Goal: Information Seeking & Learning: Learn about a topic

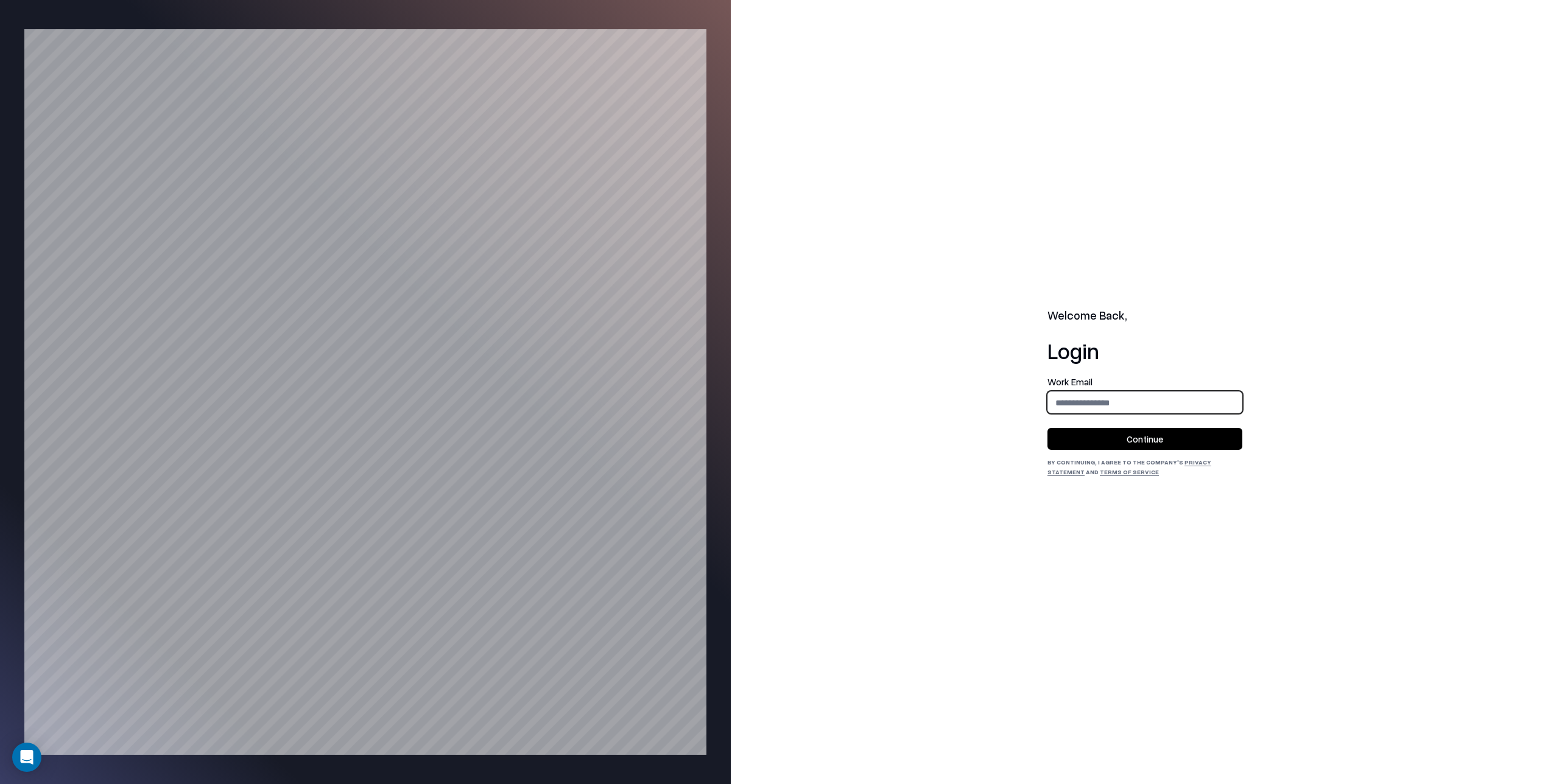
click at [1067, 402] on input "email" at bounding box center [1145, 402] width 194 height 22
type input "**********"
click at [1137, 439] on button "Continue" at bounding box center [1144, 439] width 195 height 22
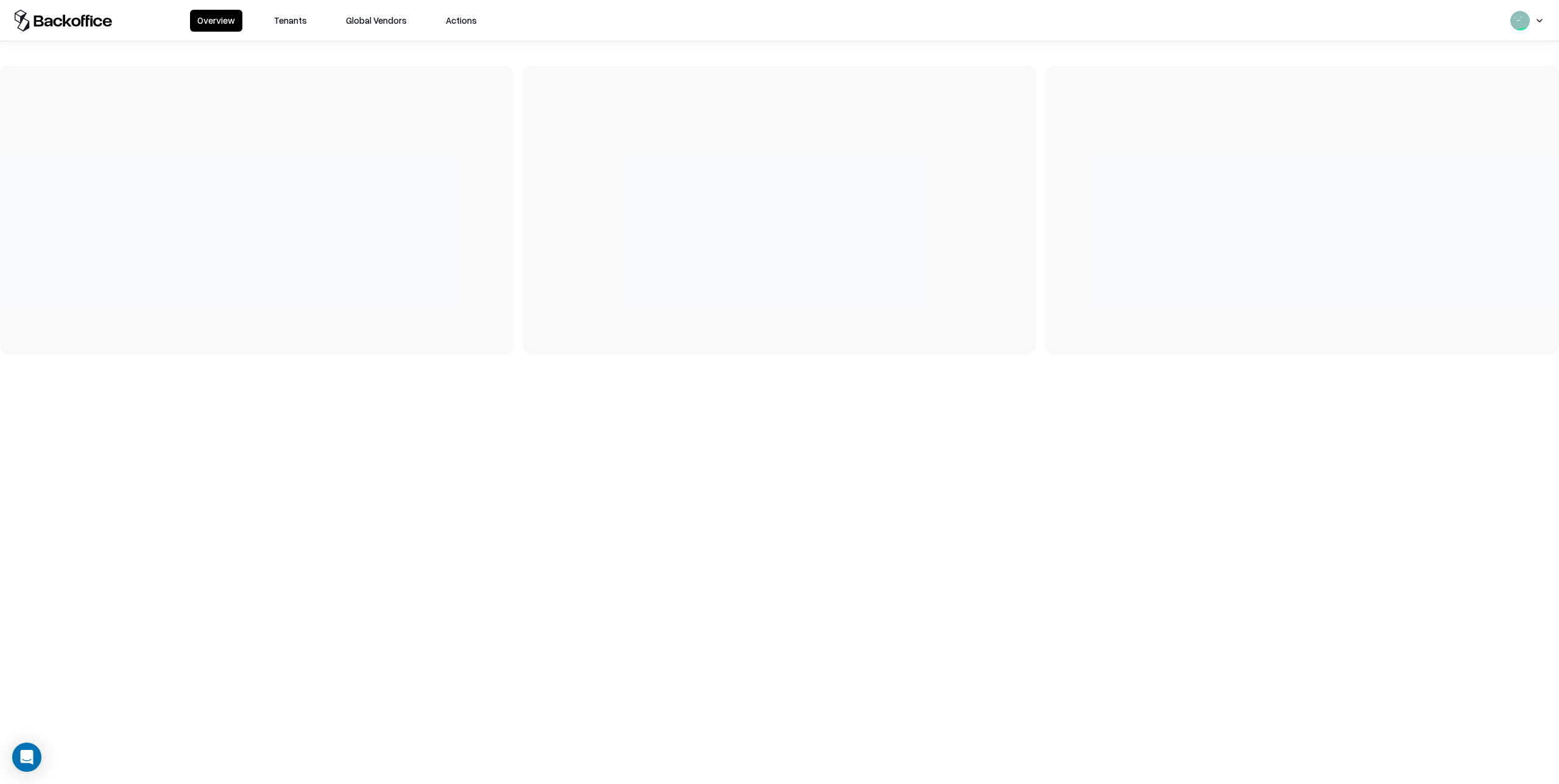
click at [280, 23] on button "Tenants" at bounding box center [290, 20] width 48 height 22
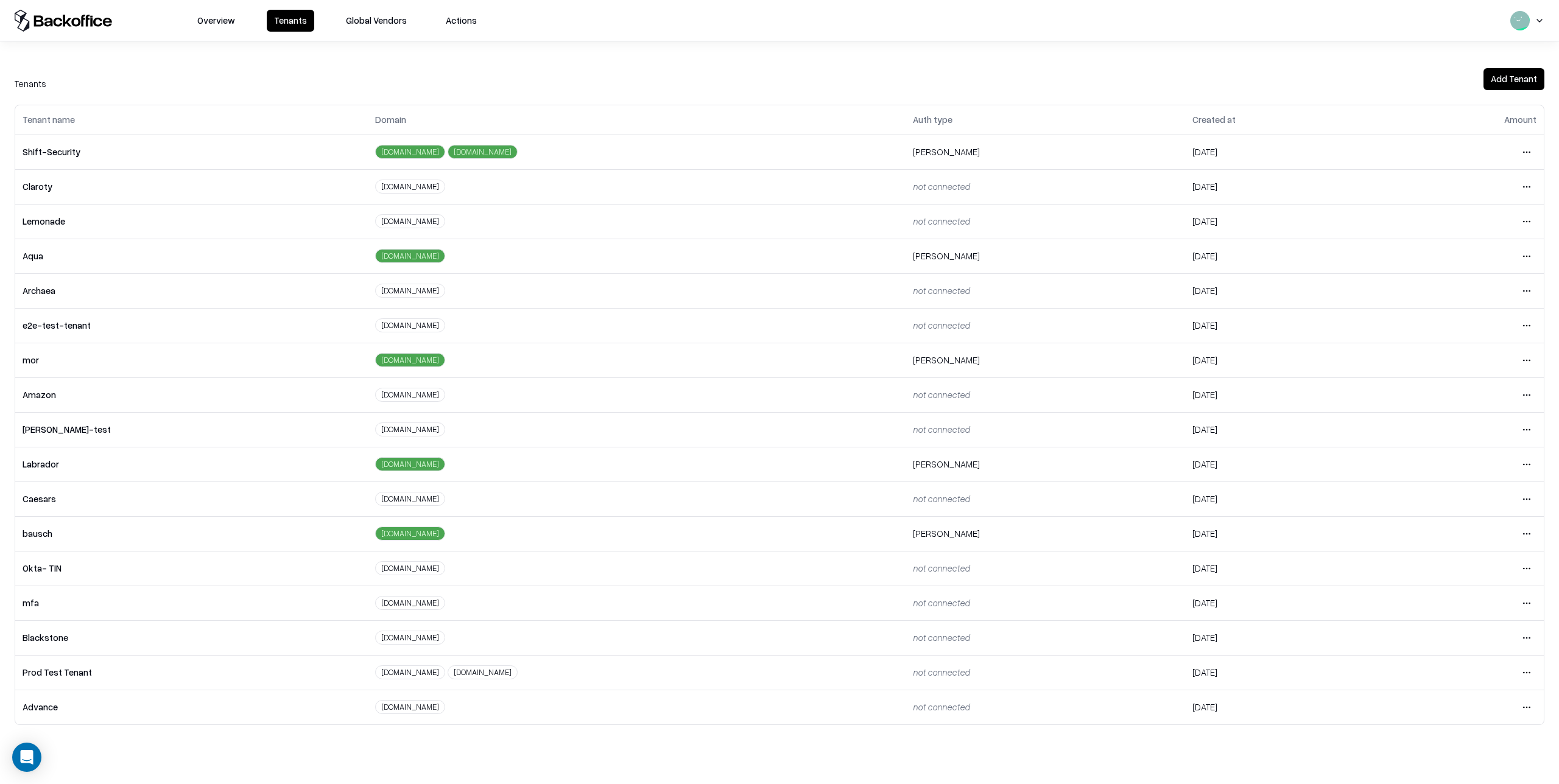
click at [1528, 535] on html "Overview Tenants Global Vendors Actions Tenants Add Tenant Tenant name Domain A…" at bounding box center [779, 392] width 1559 height 784
click at [1445, 636] on div "Login to tenant" at bounding box center [1476, 635] width 132 height 24
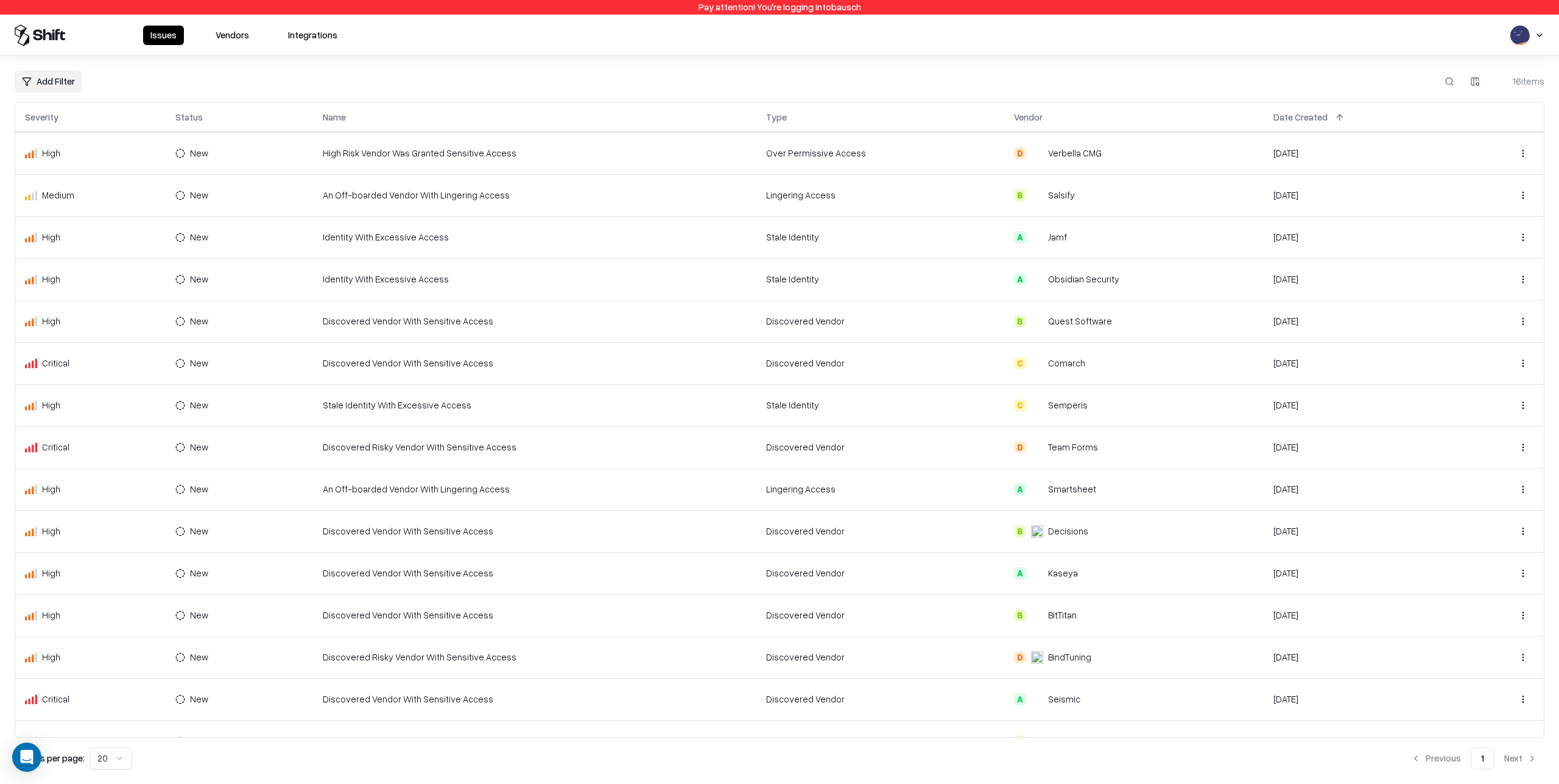
click at [963, 406] on td "Stale Identity" at bounding box center [880, 405] width 248 height 42
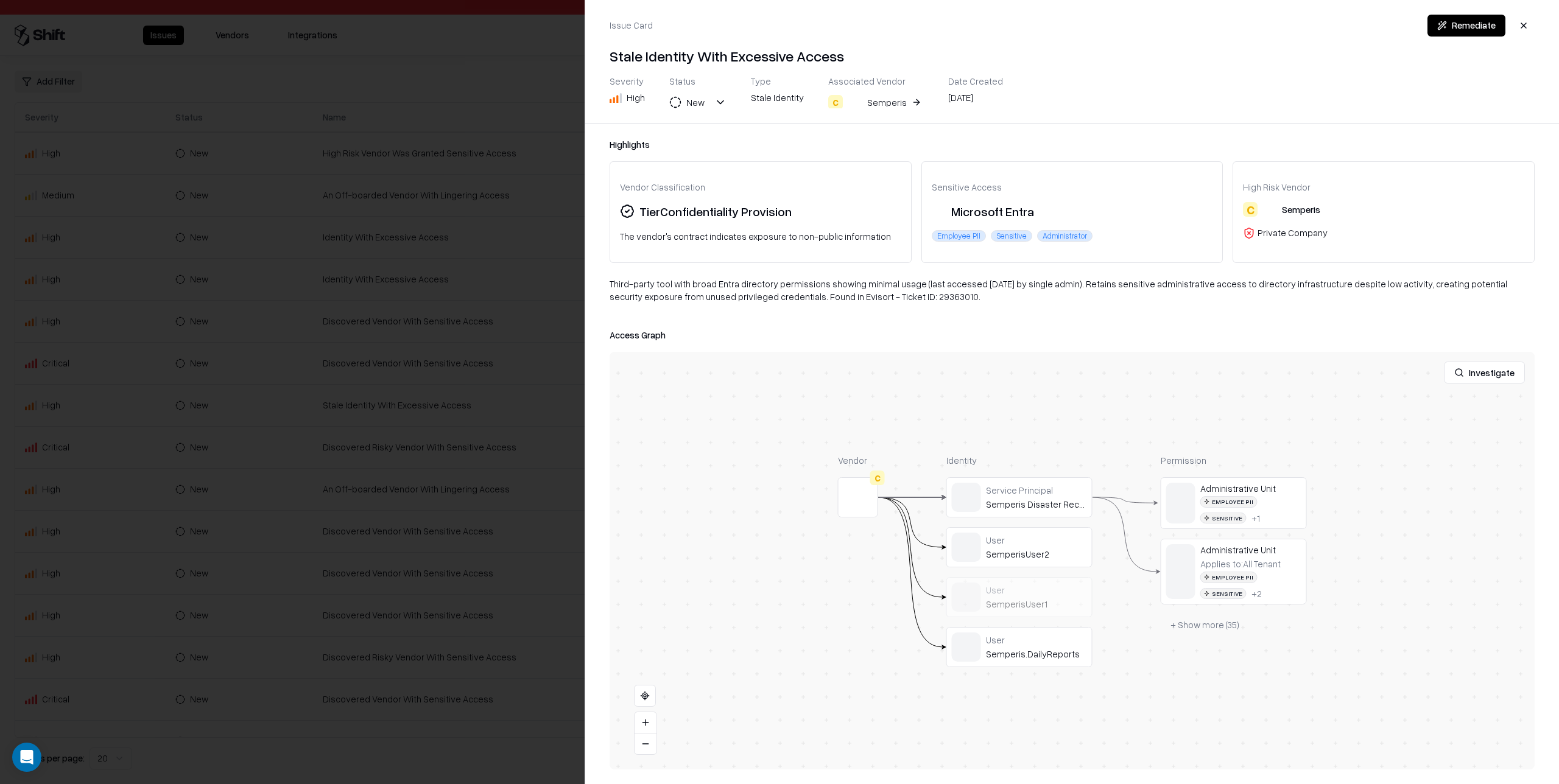
click at [508, 404] on div at bounding box center [779, 392] width 1559 height 784
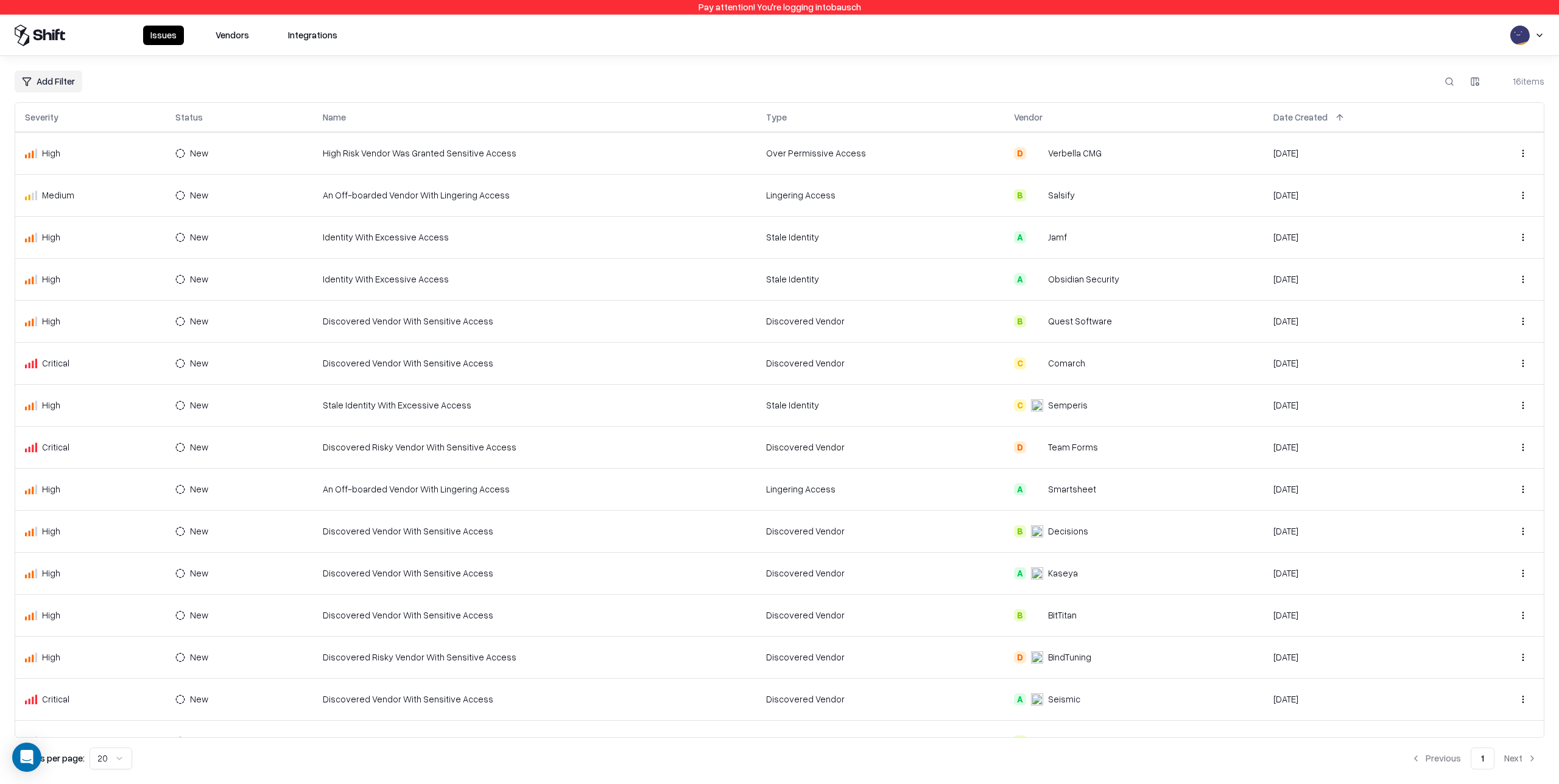
click at [861, 584] on td "Discovered Vendor" at bounding box center [880, 573] width 248 height 42
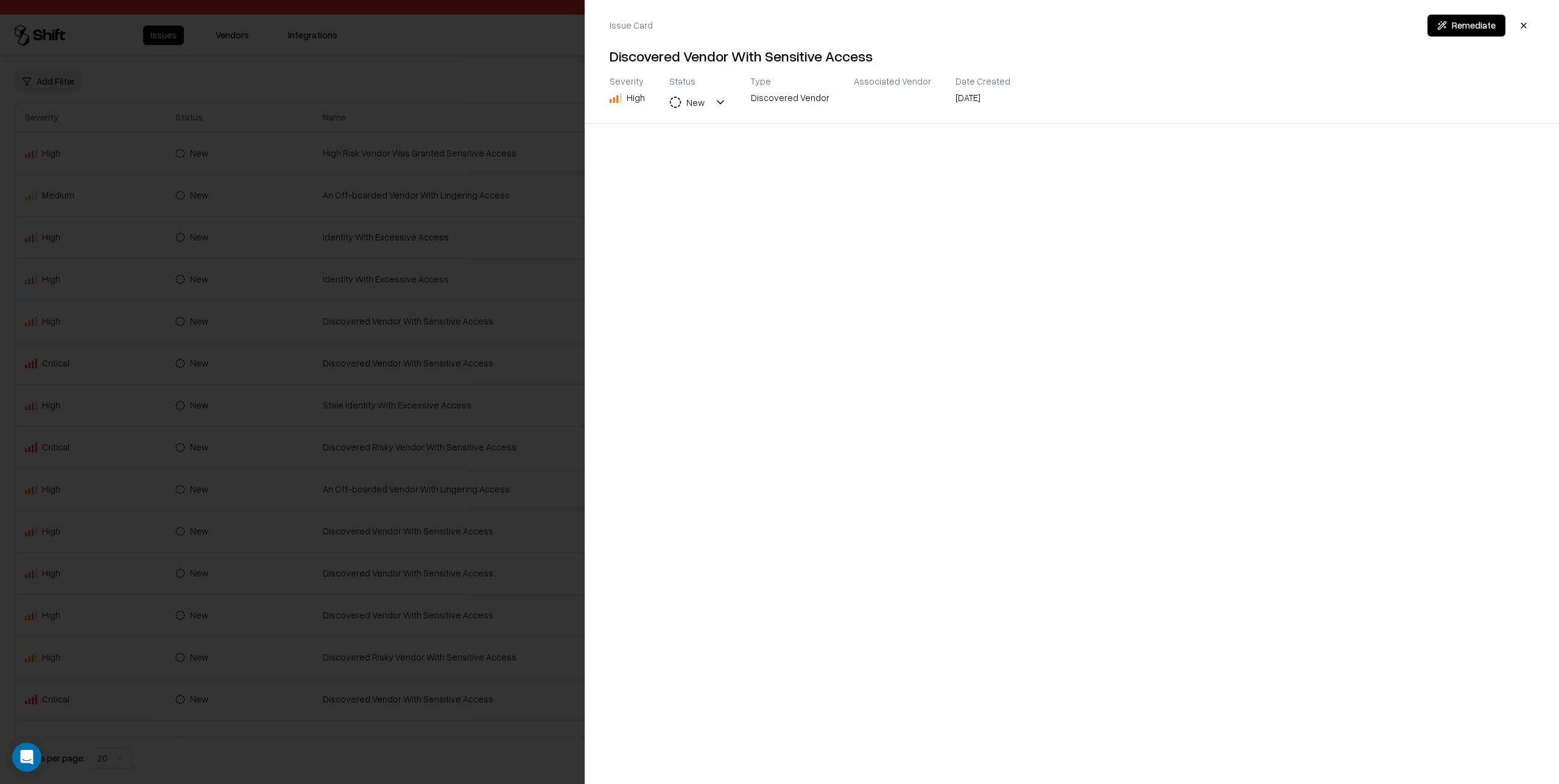
click at [551, 474] on div at bounding box center [779, 392] width 1559 height 784
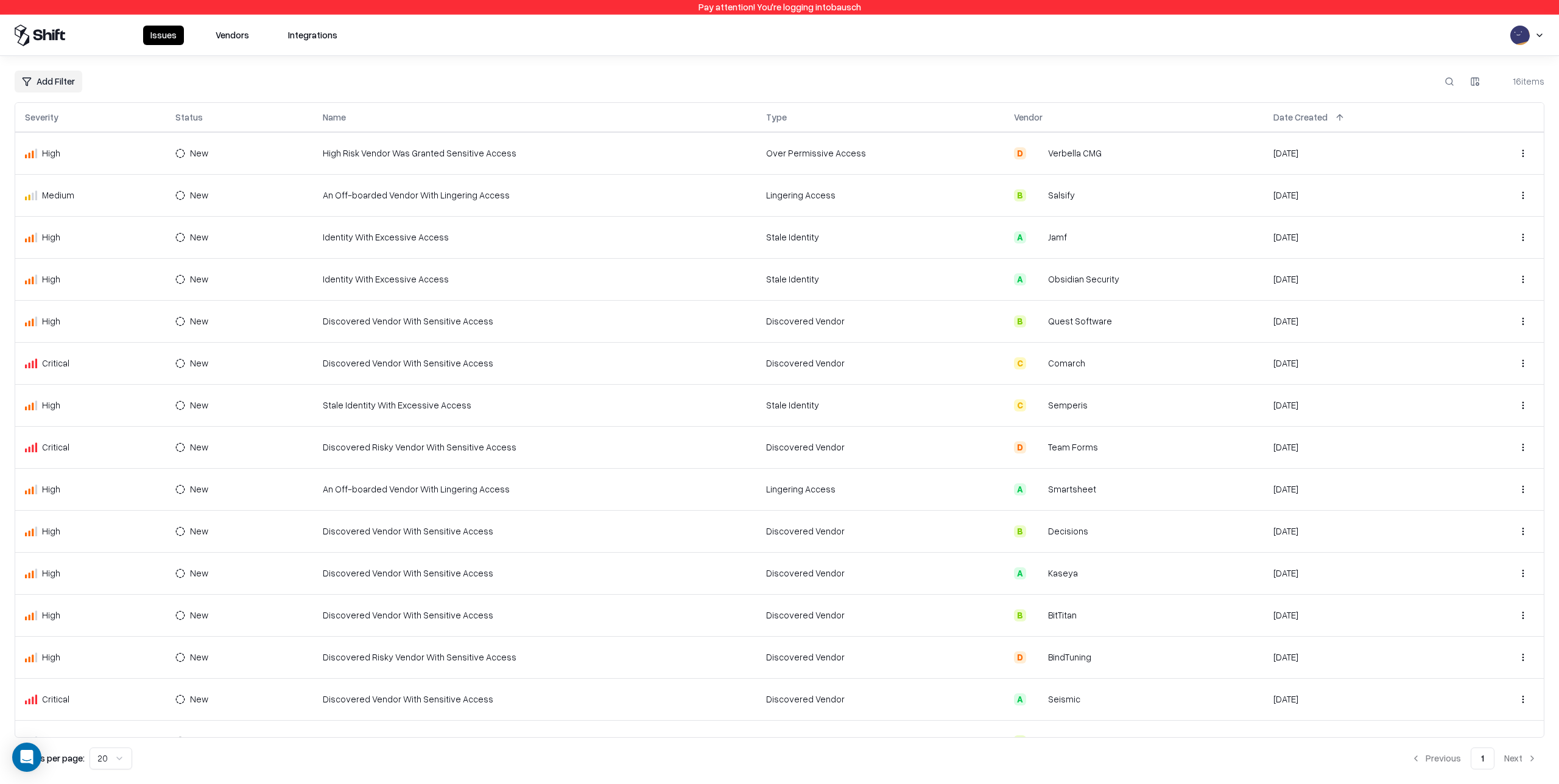
click at [1098, 359] on div "C Comarch" at bounding box center [1133, 363] width 240 height 13
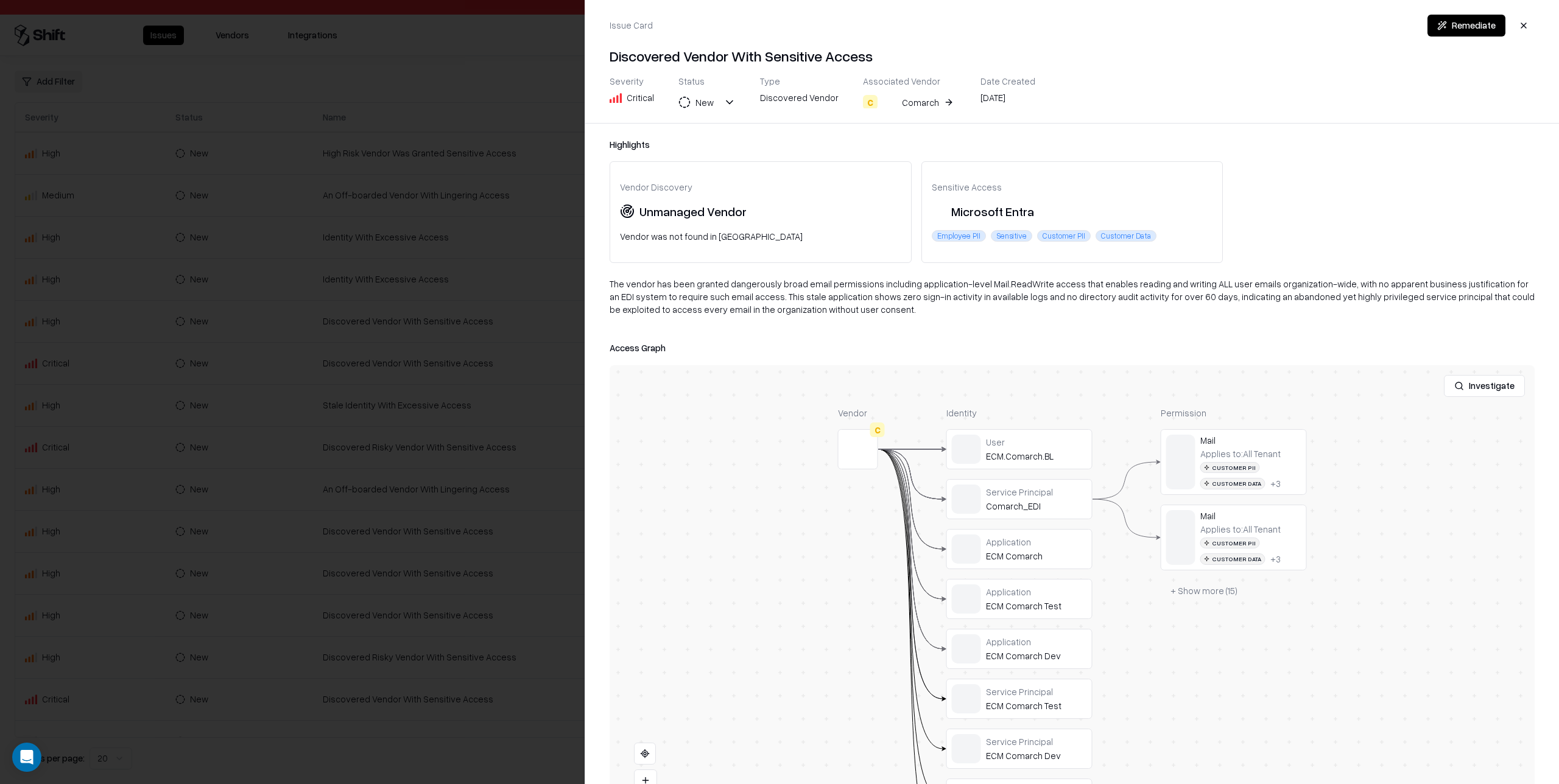
click at [511, 346] on div at bounding box center [779, 392] width 1559 height 784
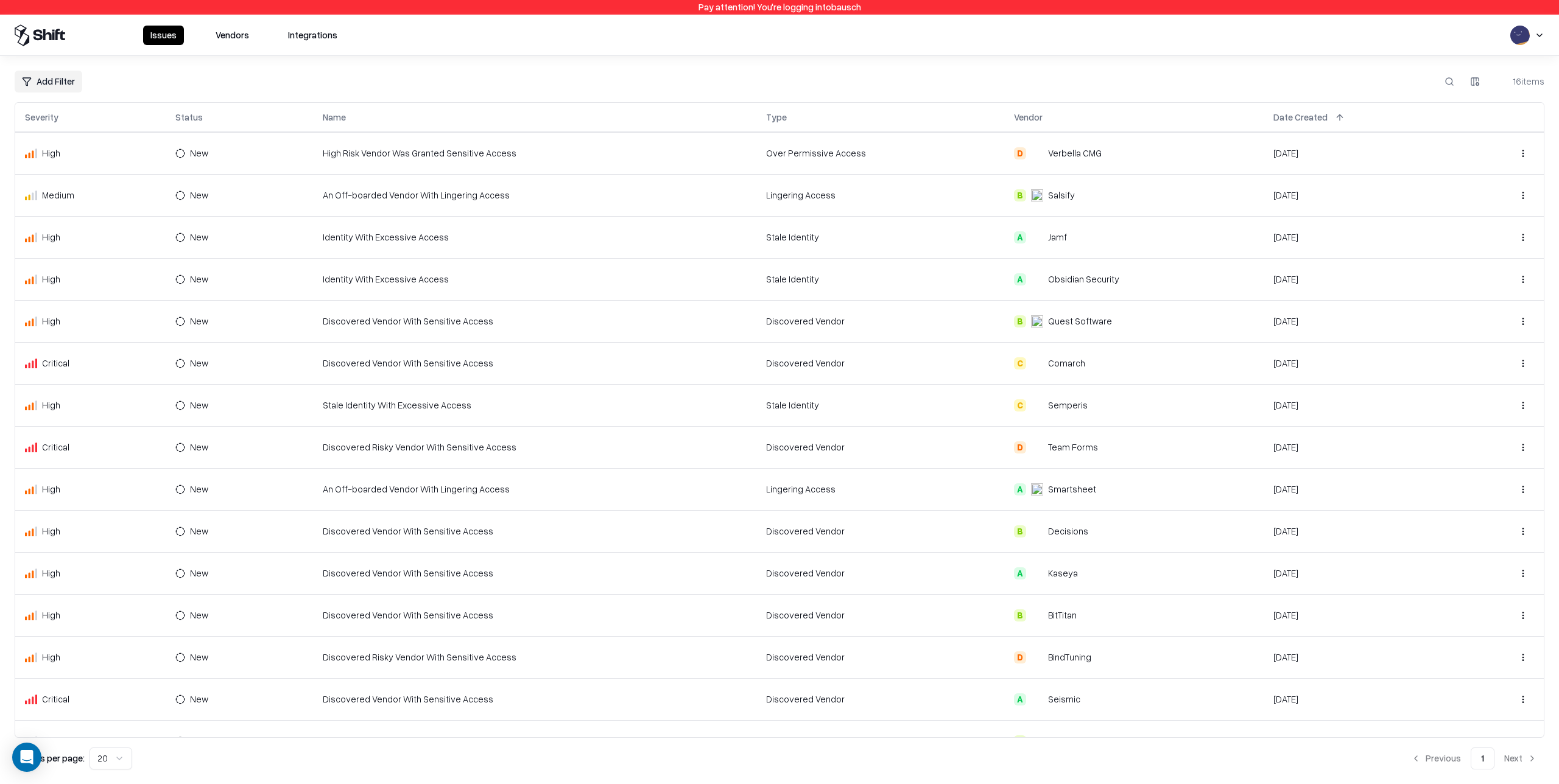
click at [1030, 227] on td "A Jamf" at bounding box center [1134, 237] width 260 height 42
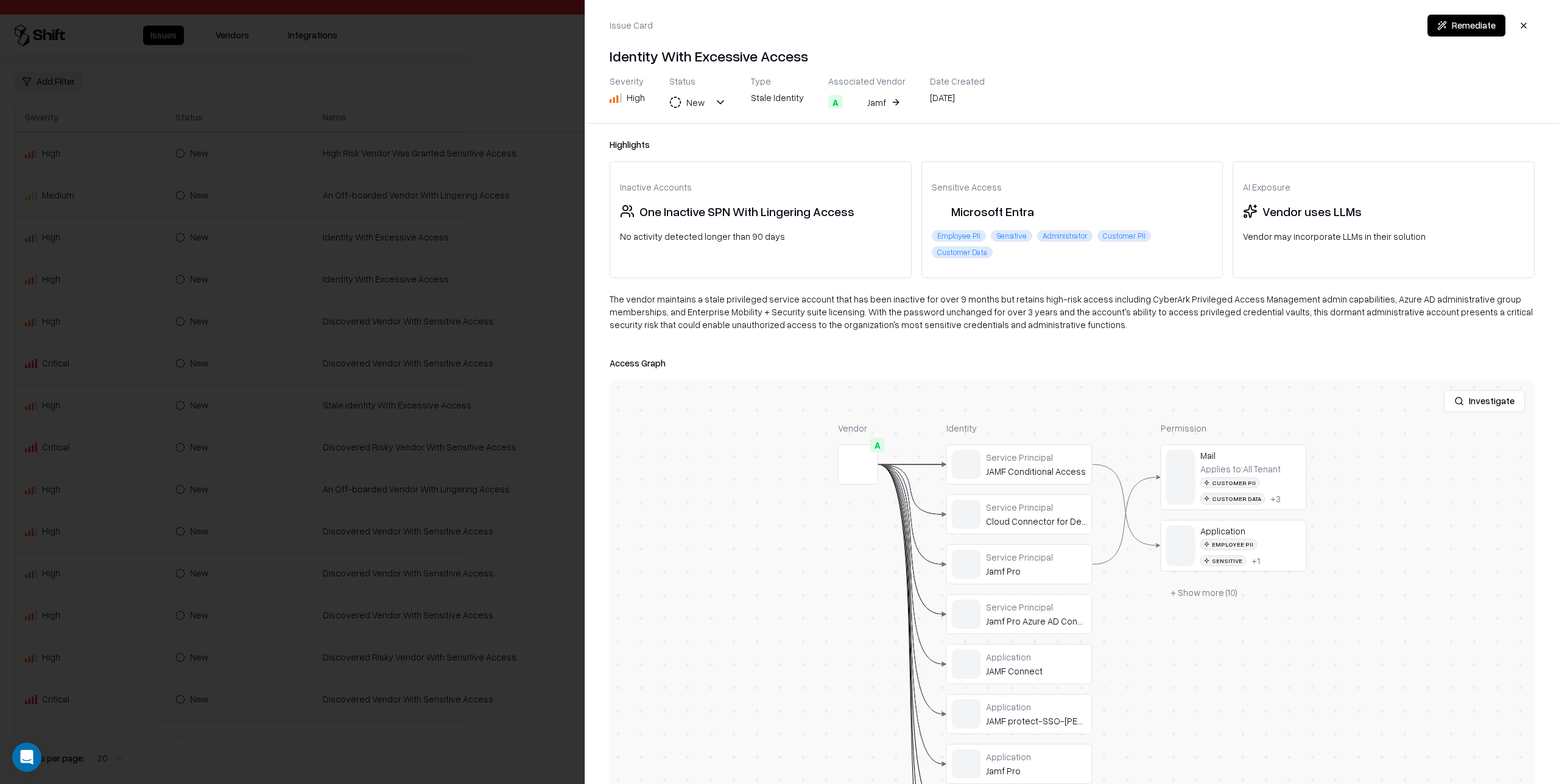
click at [557, 375] on div at bounding box center [779, 392] width 1559 height 784
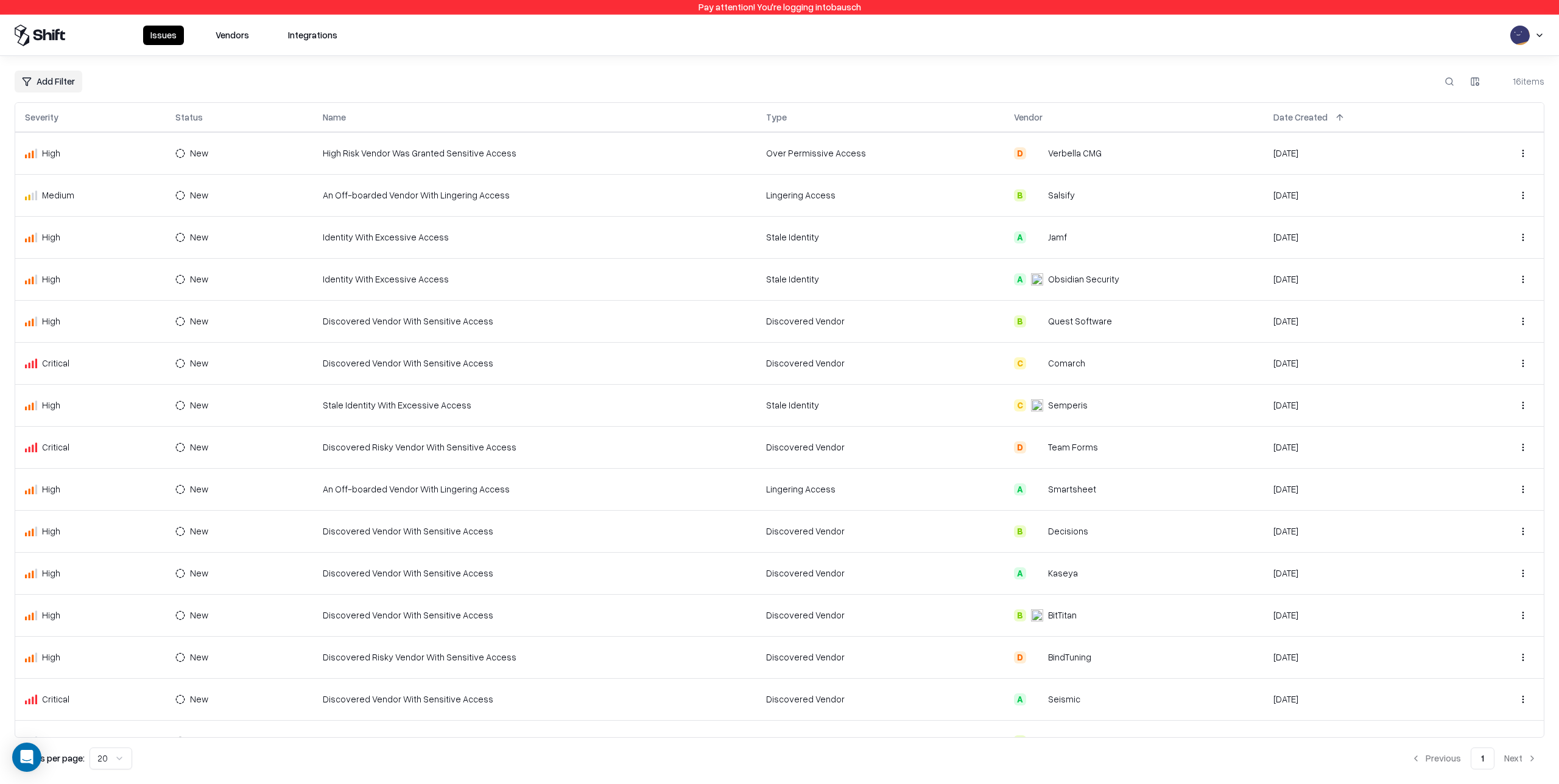
scroll to position [67, 0]
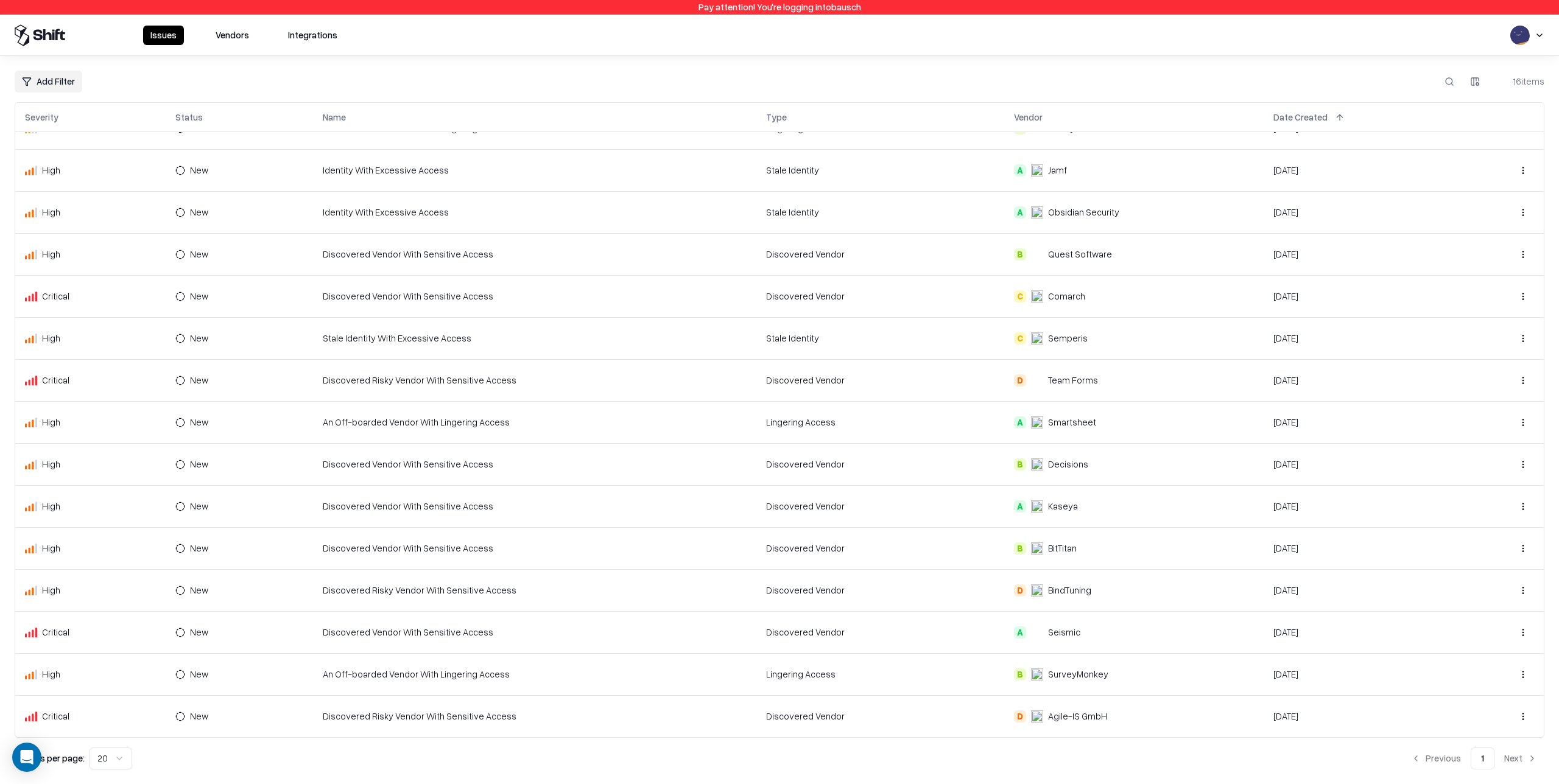
click at [1104, 627] on div "A Seismic" at bounding box center [1133, 632] width 240 height 13
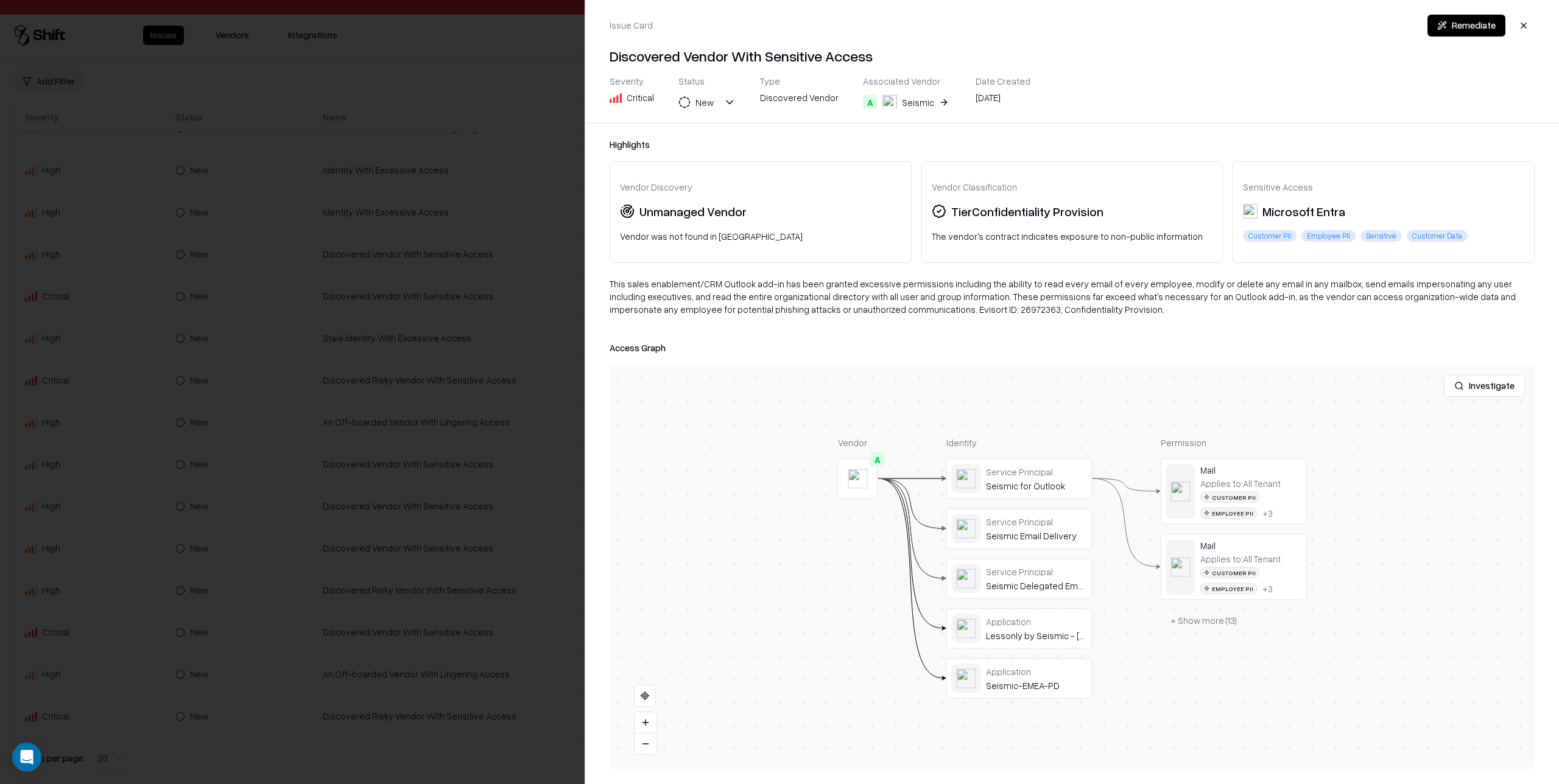
click at [548, 494] on div at bounding box center [779, 392] width 1559 height 784
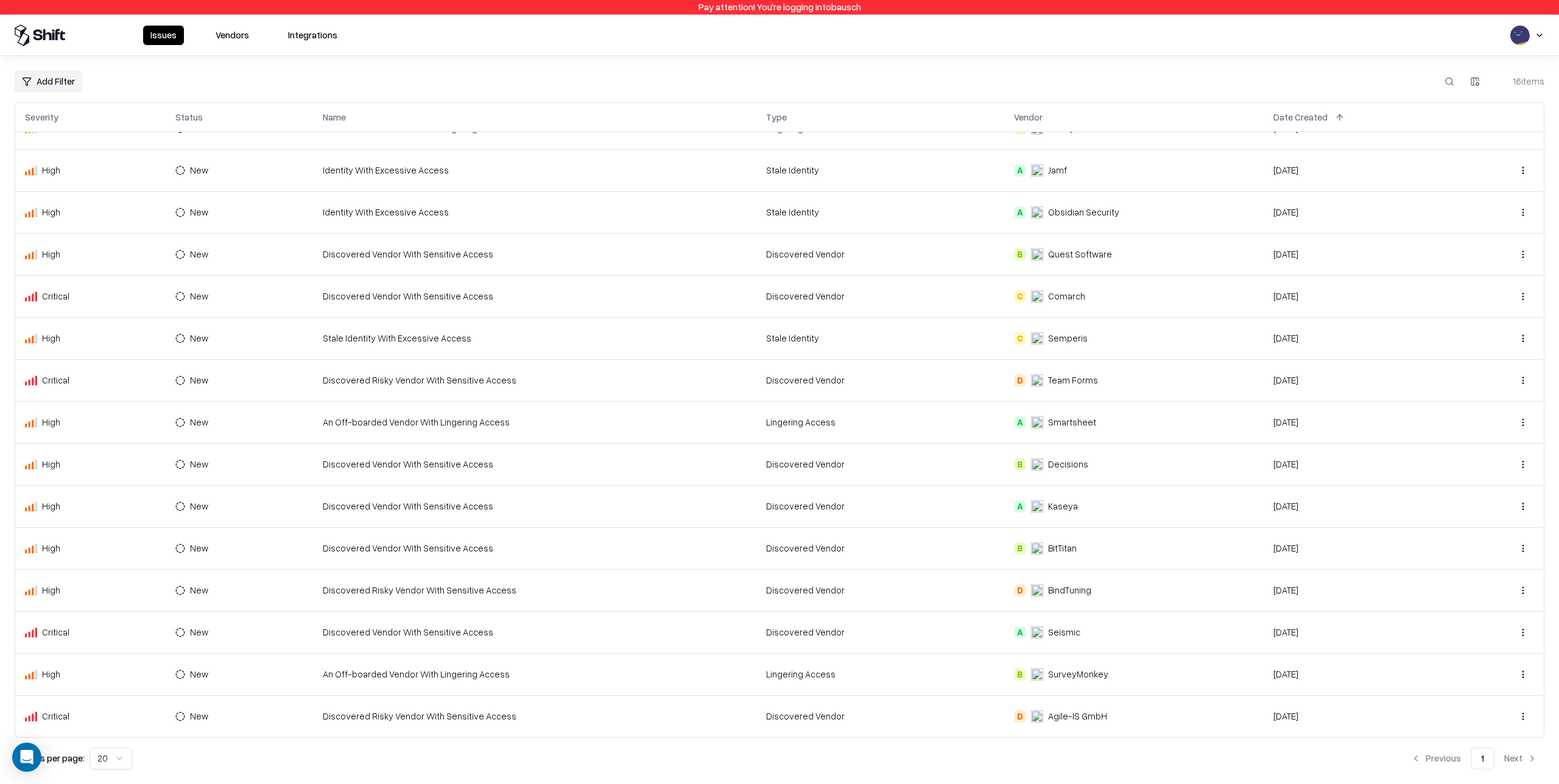
click at [869, 415] on td "Lingering Access" at bounding box center [880, 422] width 248 height 42
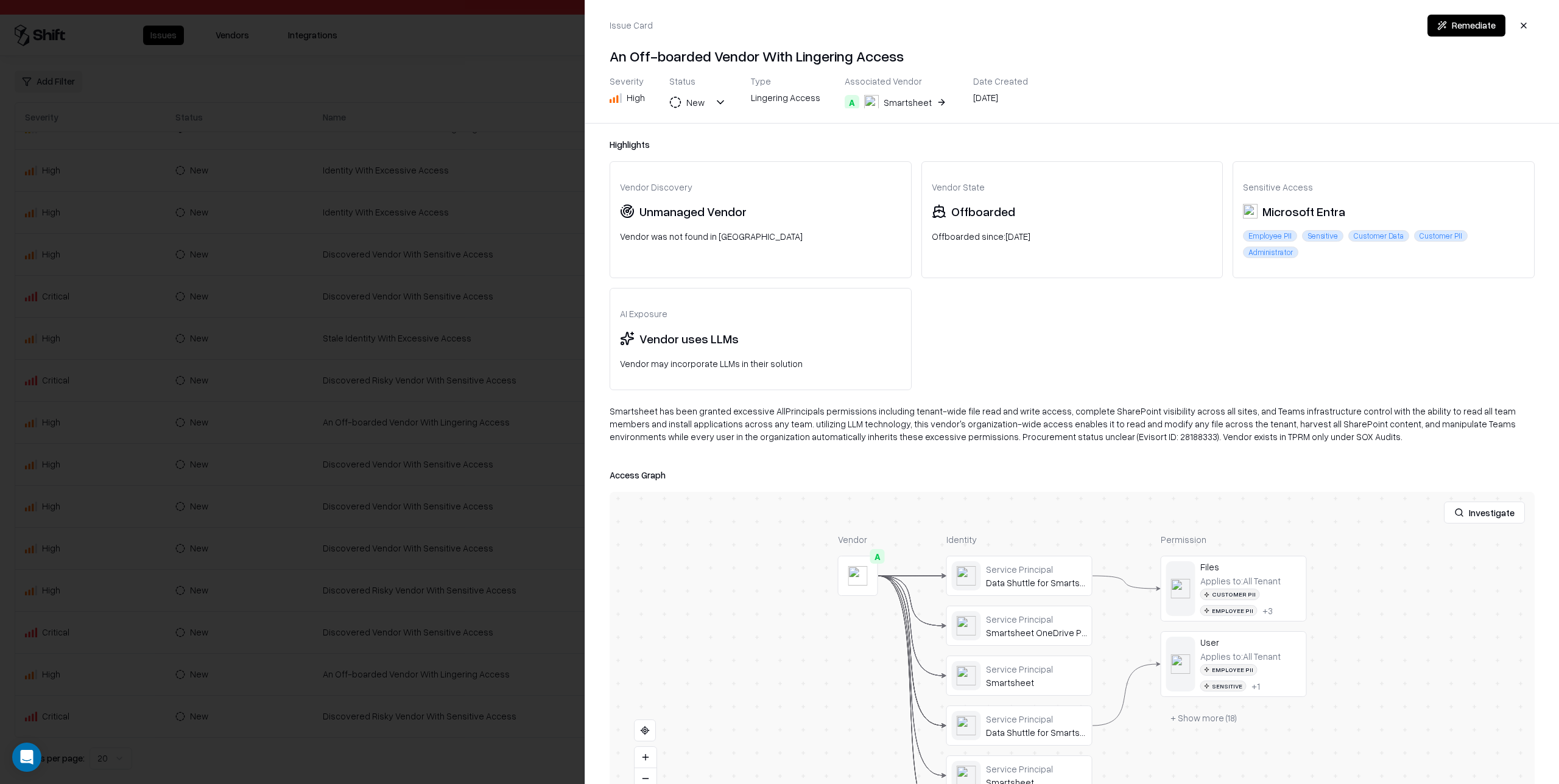
scroll to position [20, 0]
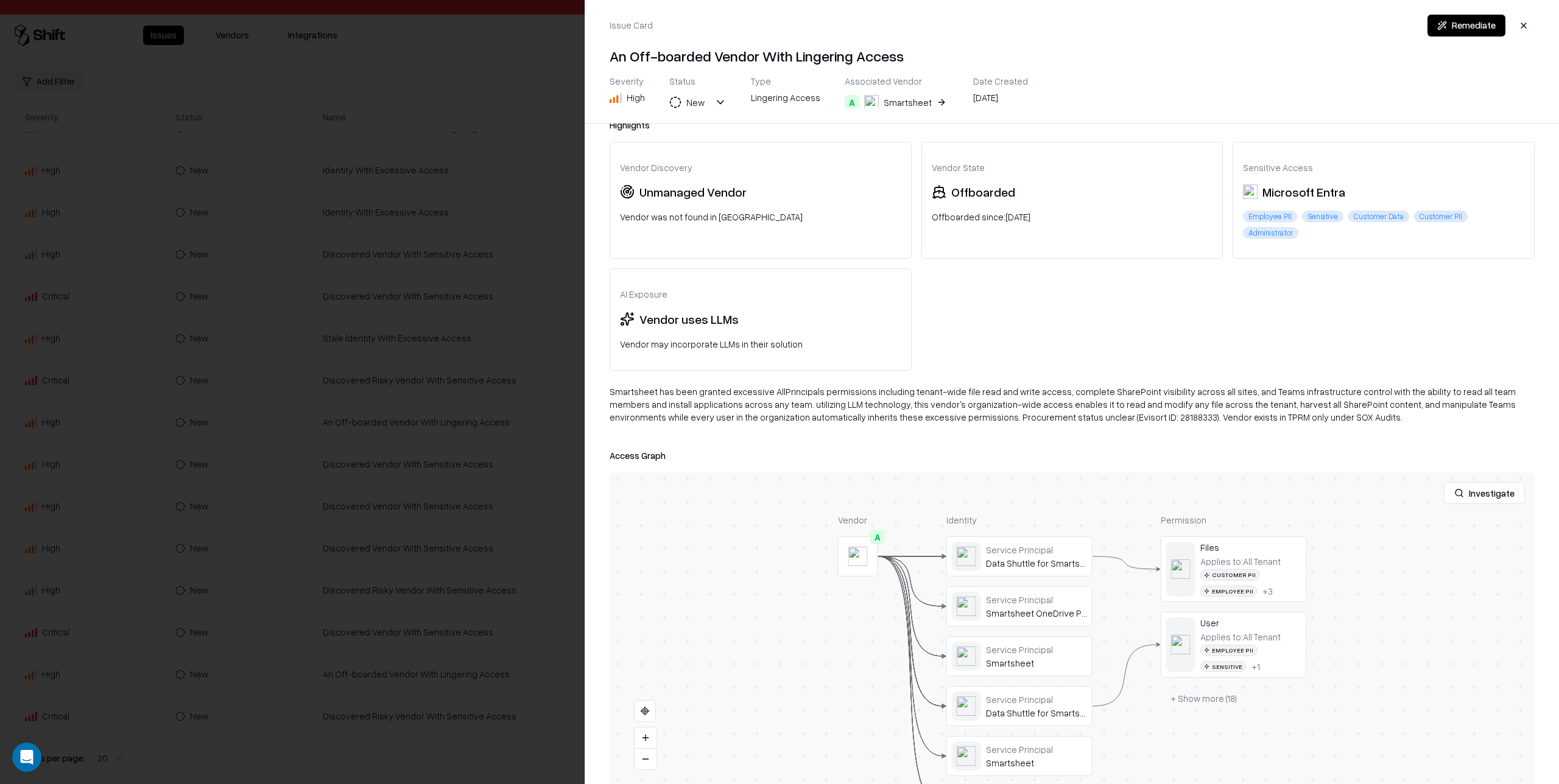
click at [371, 340] on div at bounding box center [779, 392] width 1559 height 784
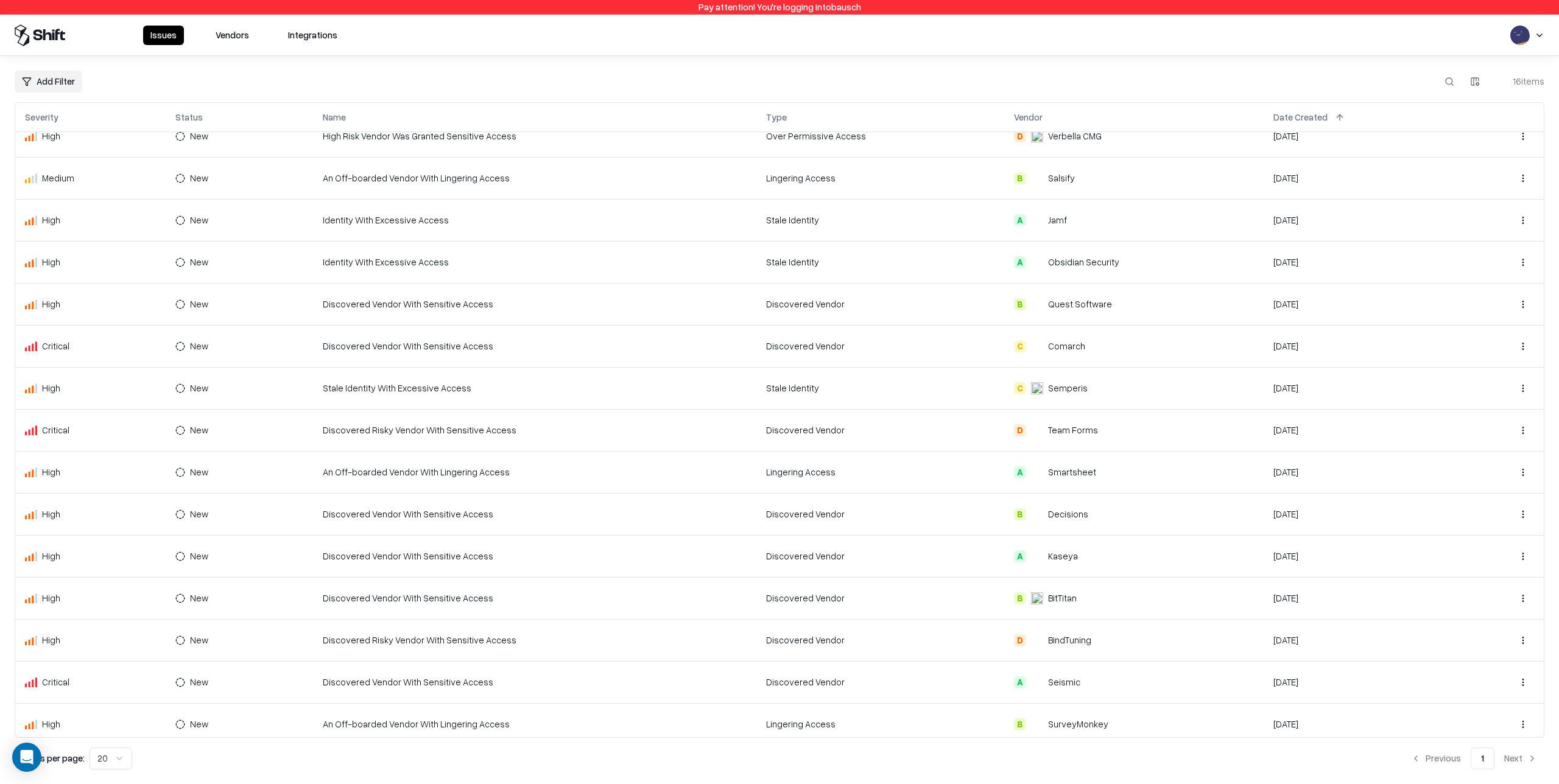
scroll to position [18, 0]
click at [837, 299] on td "Discovered Vendor" at bounding box center [880, 303] width 248 height 42
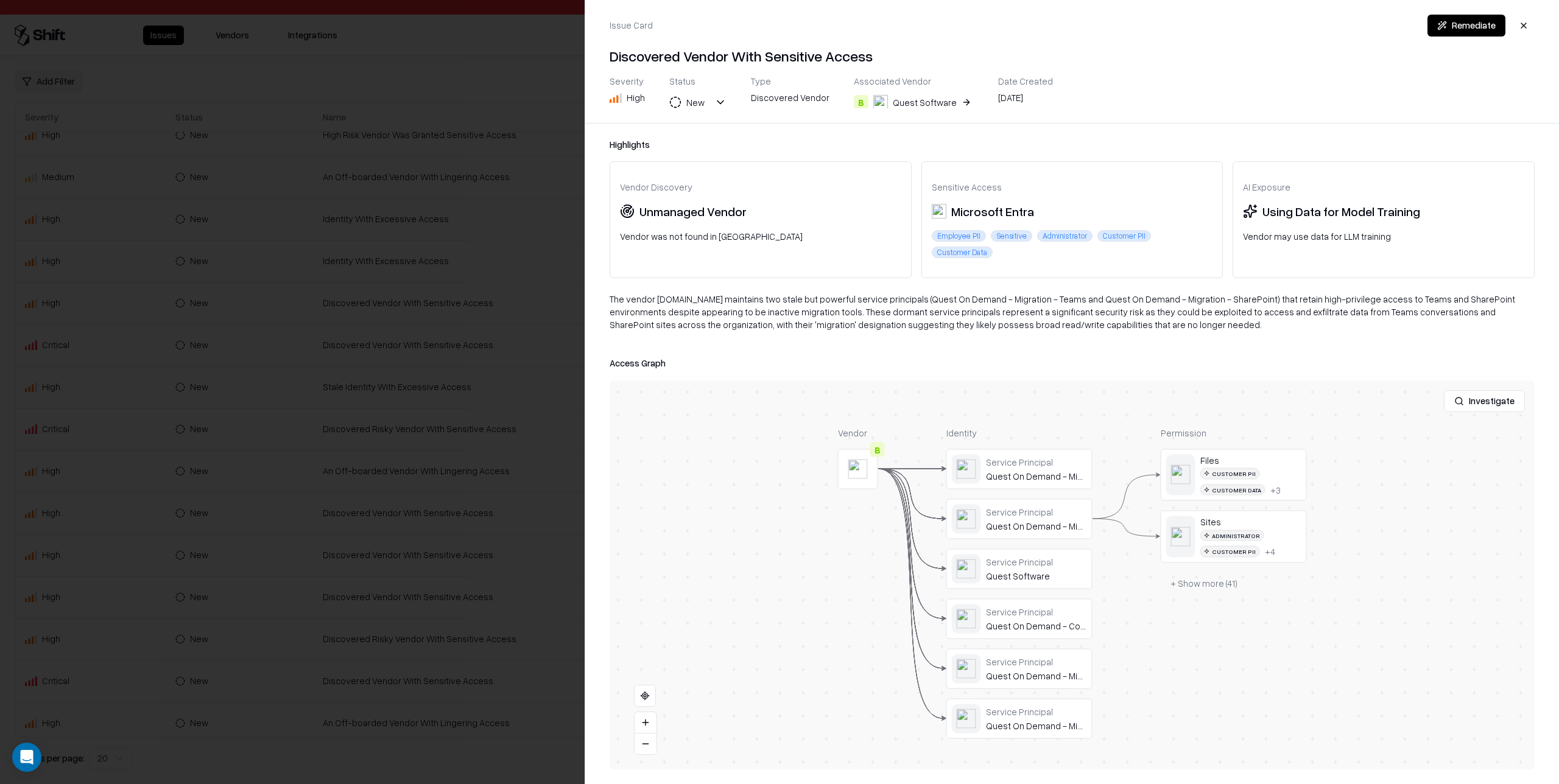
click at [529, 336] on div at bounding box center [779, 392] width 1559 height 784
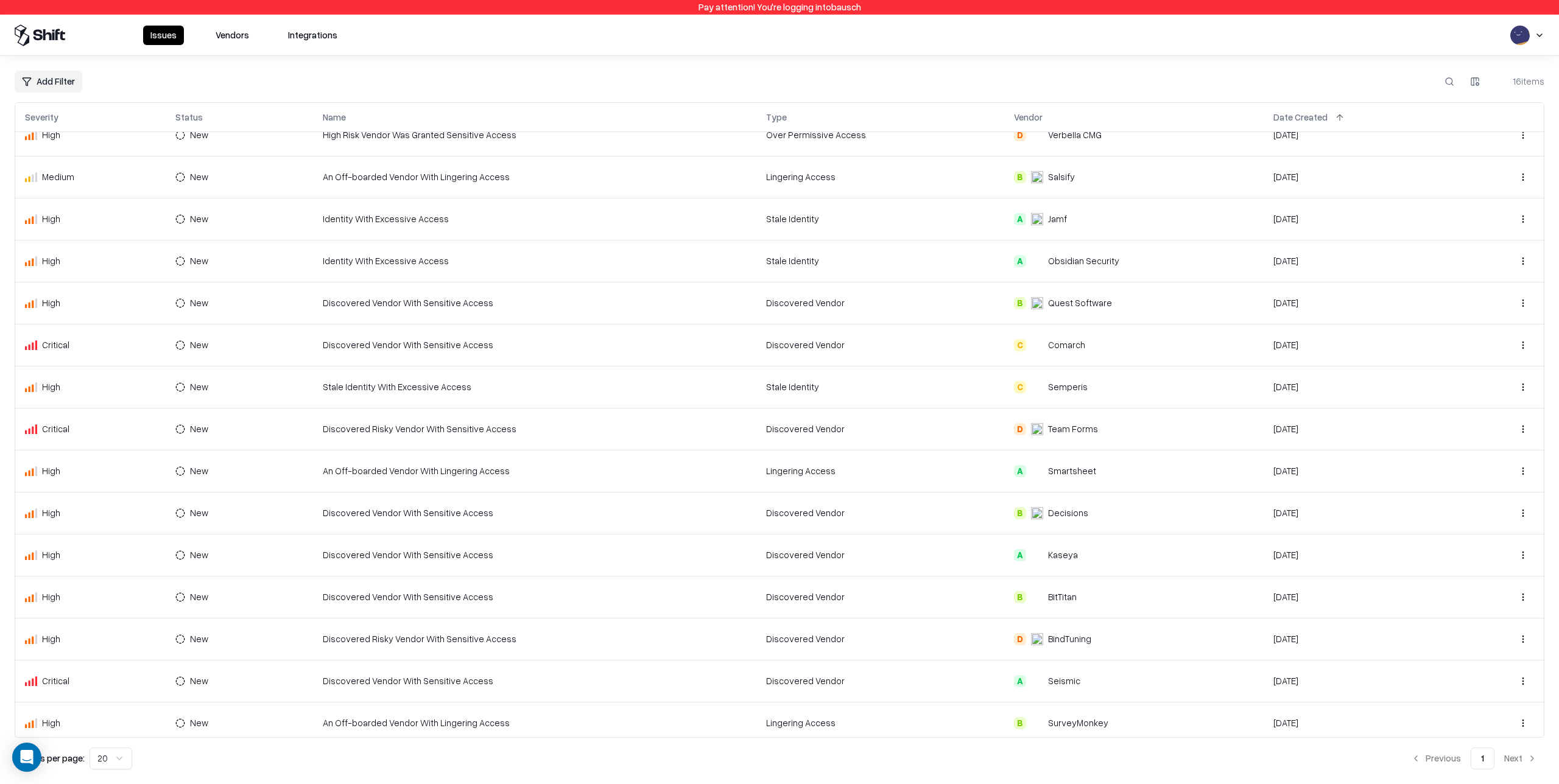
click at [1539, 31] on html "Pay attention! You're logging into bausch Issues Vendors Integrations Add Filte…" at bounding box center [779, 392] width 1559 height 784
click at [1473, 89] on div "Log out" at bounding box center [1484, 94] width 146 height 20
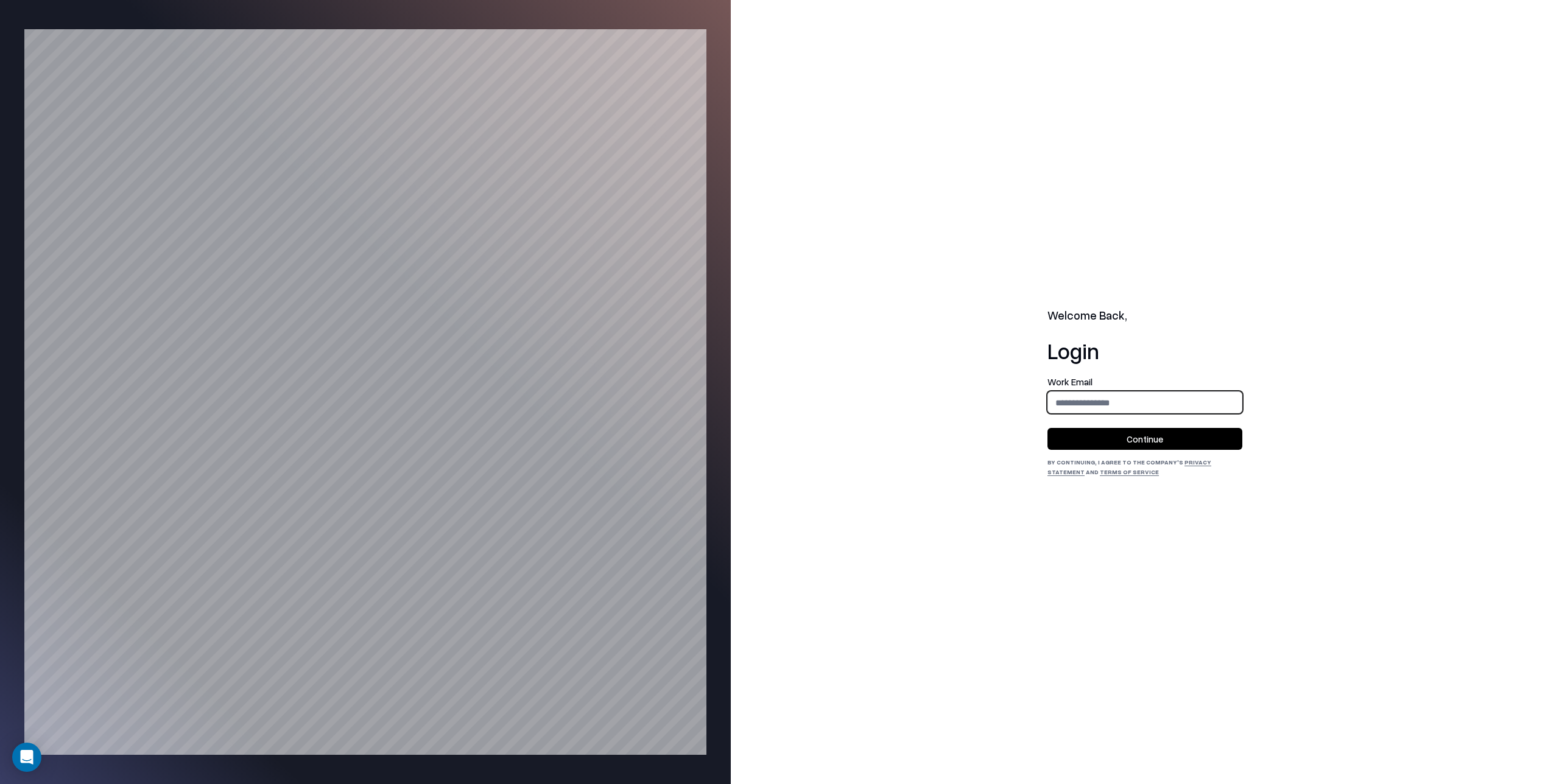
click at [1084, 402] on input "email" at bounding box center [1145, 402] width 194 height 22
type input "**********"
click at [1141, 433] on button "Continue" at bounding box center [1144, 439] width 195 height 22
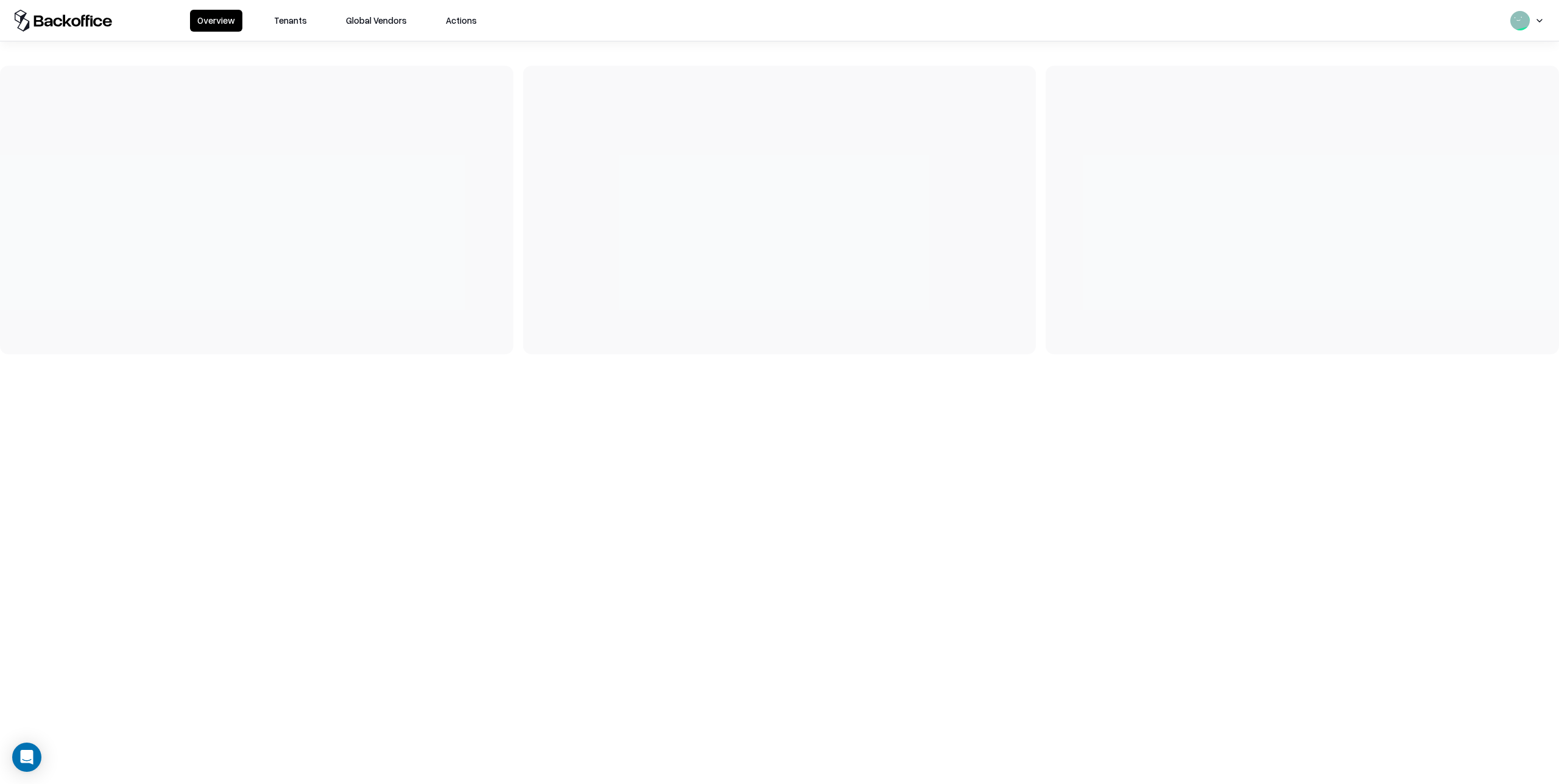
click at [297, 22] on button "Tenants" at bounding box center [290, 20] width 48 height 22
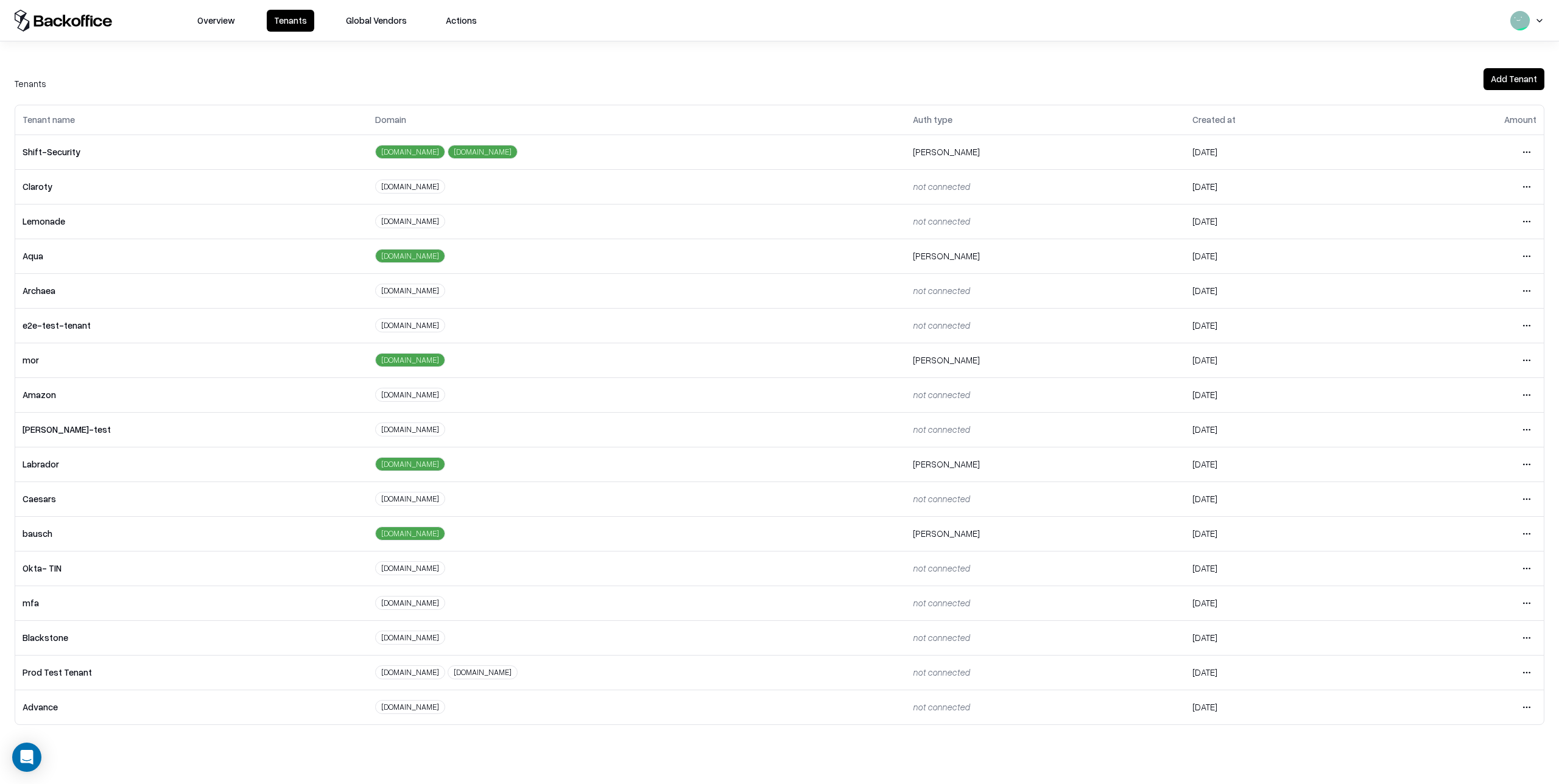
click at [1523, 501] on html "Overview Tenants Global Vendors Actions Tenants Add Tenant Tenant name Domain A…" at bounding box center [779, 392] width 1559 height 784
click at [1456, 599] on div "Login to tenant" at bounding box center [1476, 601] width 132 height 24
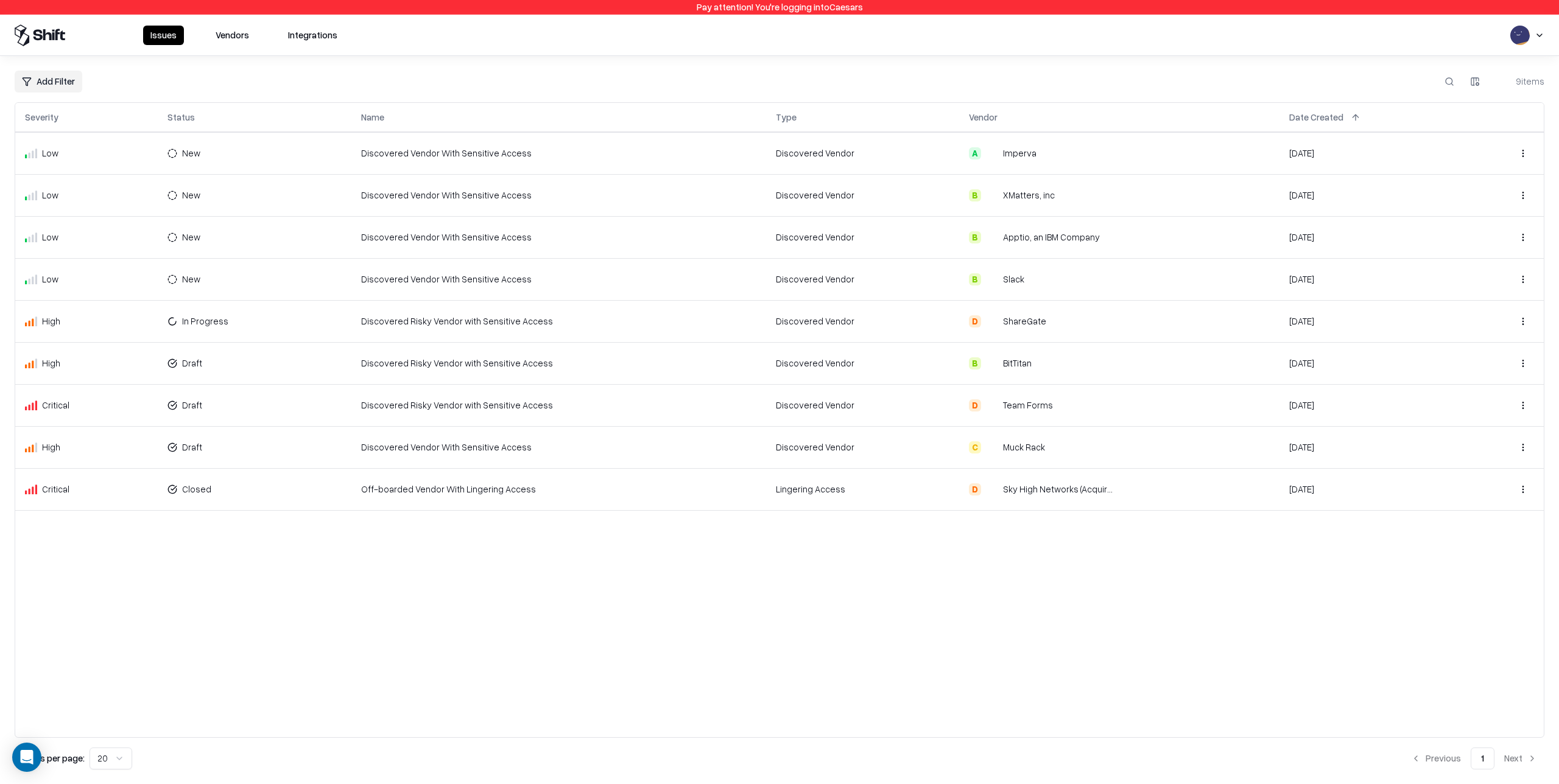
click at [893, 279] on td "Discovered Vendor" at bounding box center [862, 279] width 192 height 42
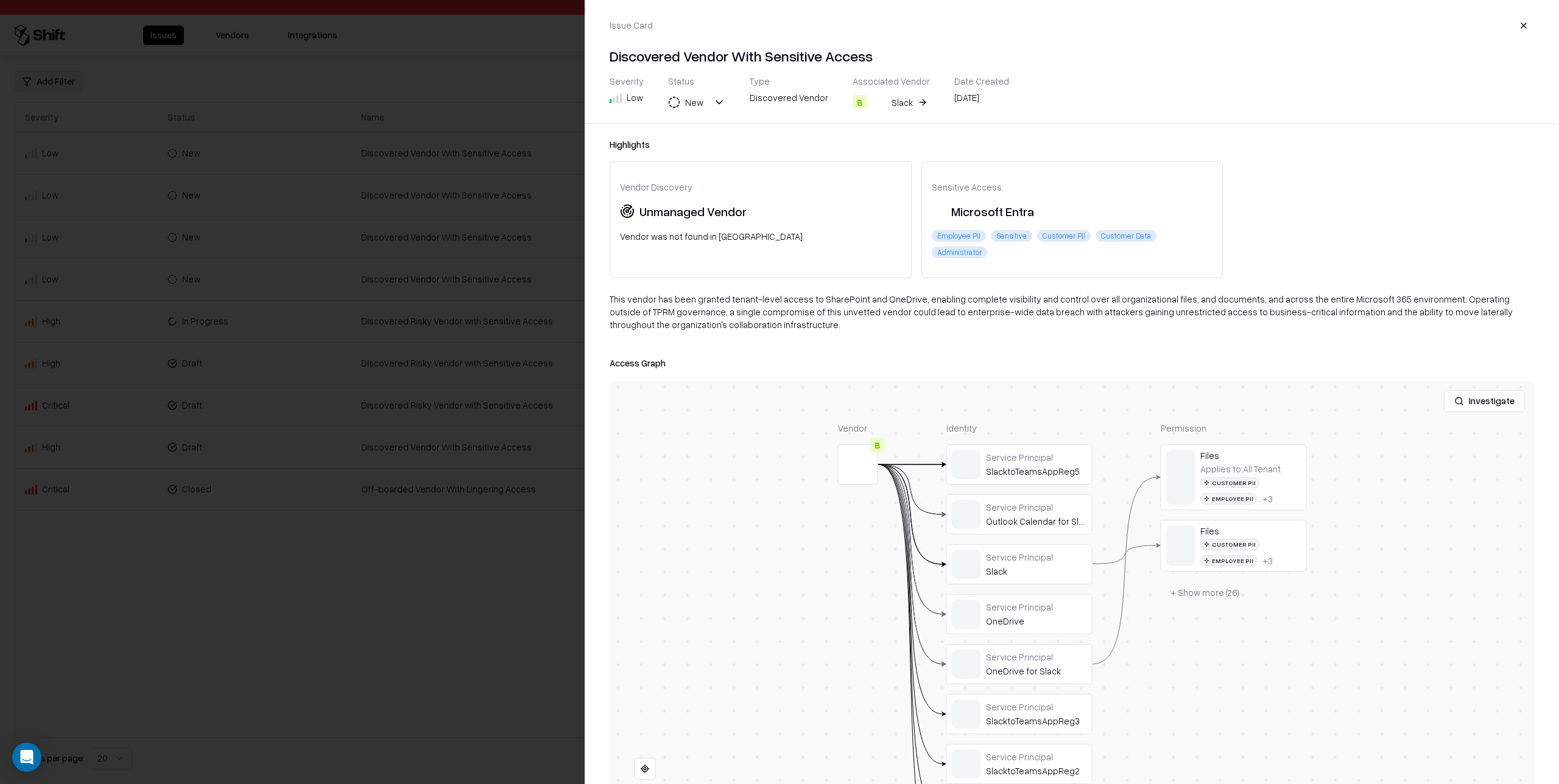
click at [312, 280] on div at bounding box center [779, 392] width 1559 height 784
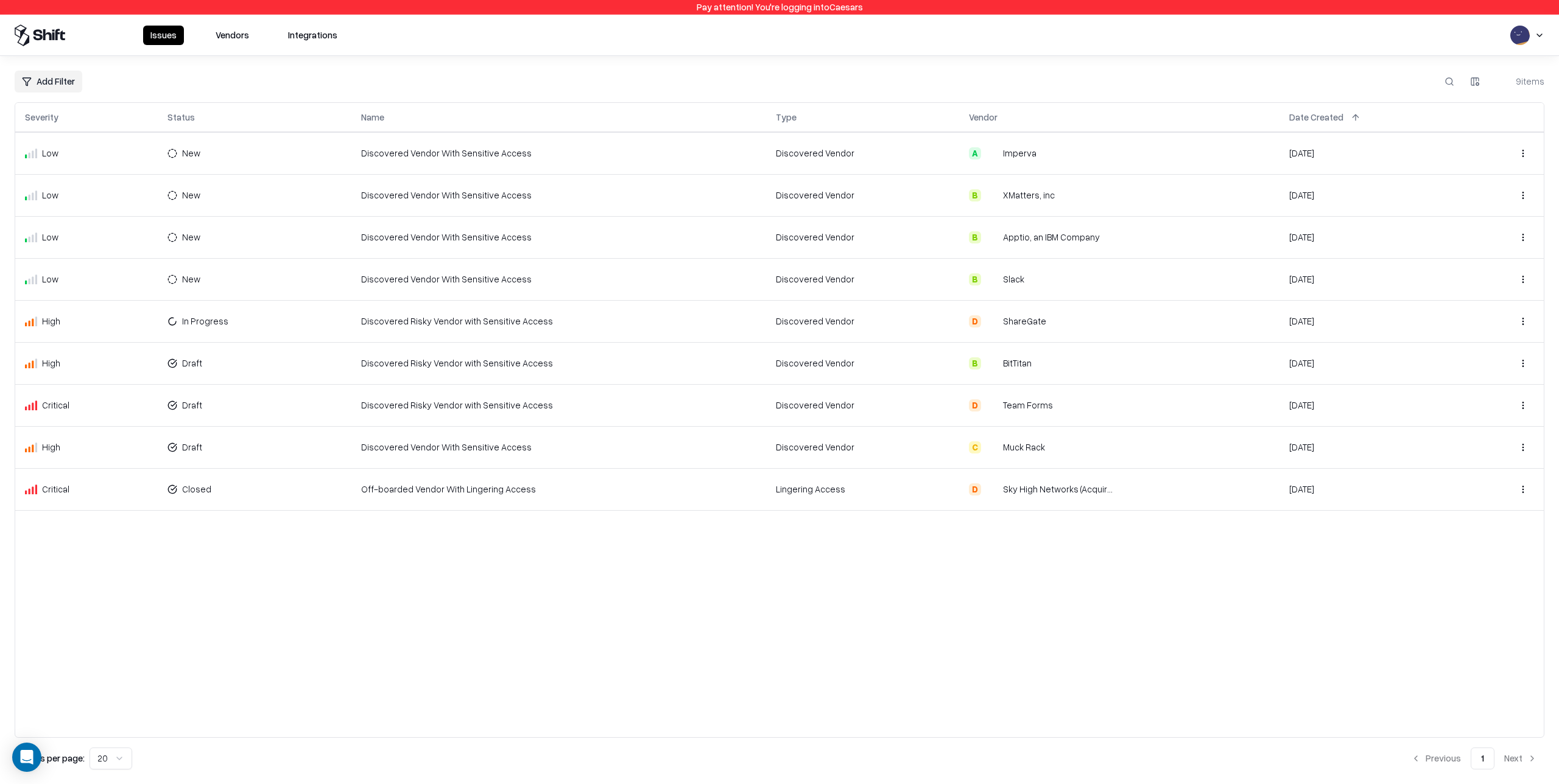
click at [735, 409] on td "Discovered Risky Vendor with Sensitive Access" at bounding box center [559, 405] width 416 height 42
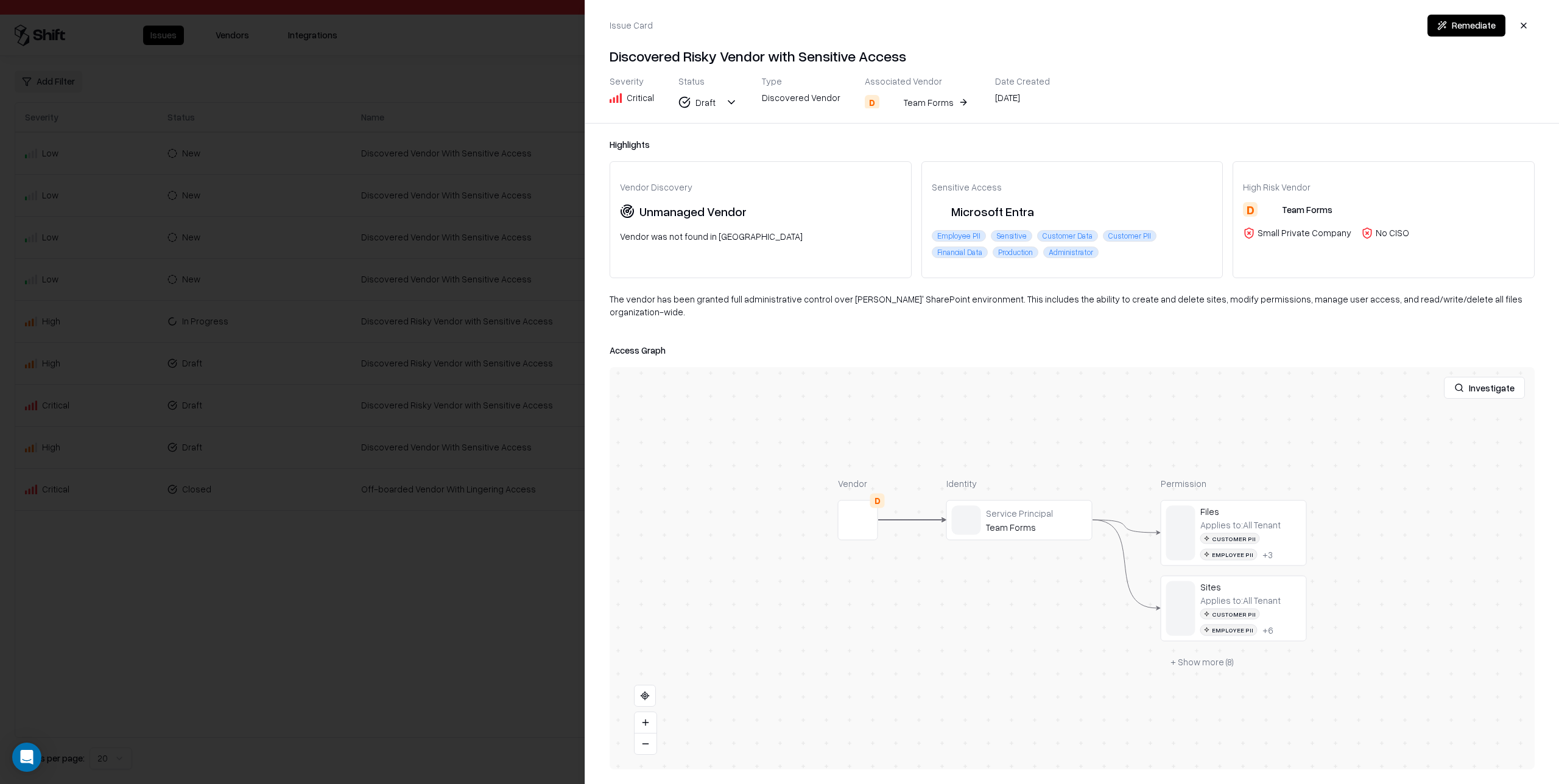
drag, startPoint x: 238, startPoint y: 376, endPoint x: 334, endPoint y: 397, distance: 98.3
click at [240, 376] on div at bounding box center [779, 392] width 1559 height 784
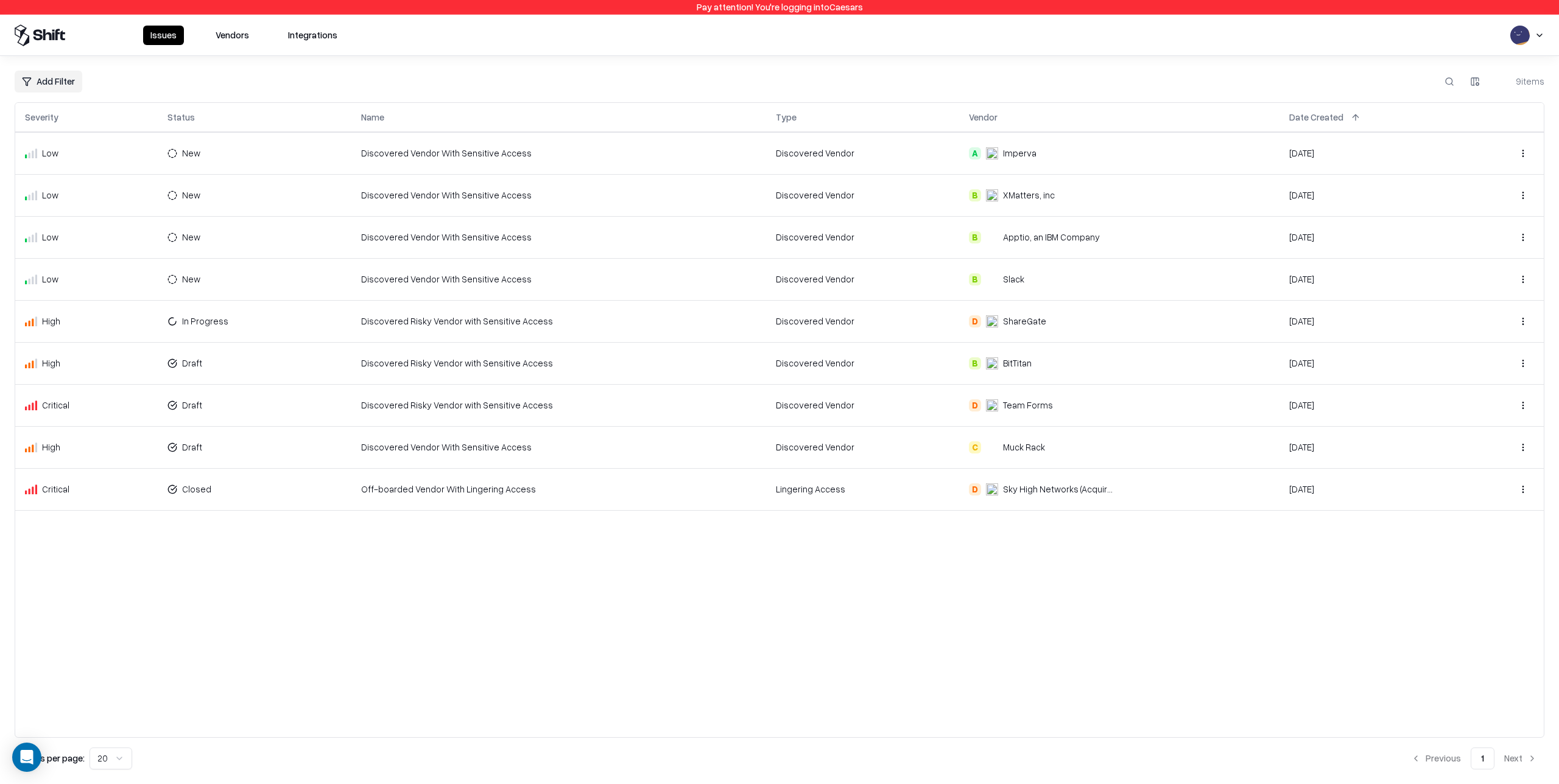
click at [860, 499] on td "Lingering Access" at bounding box center [862, 489] width 192 height 42
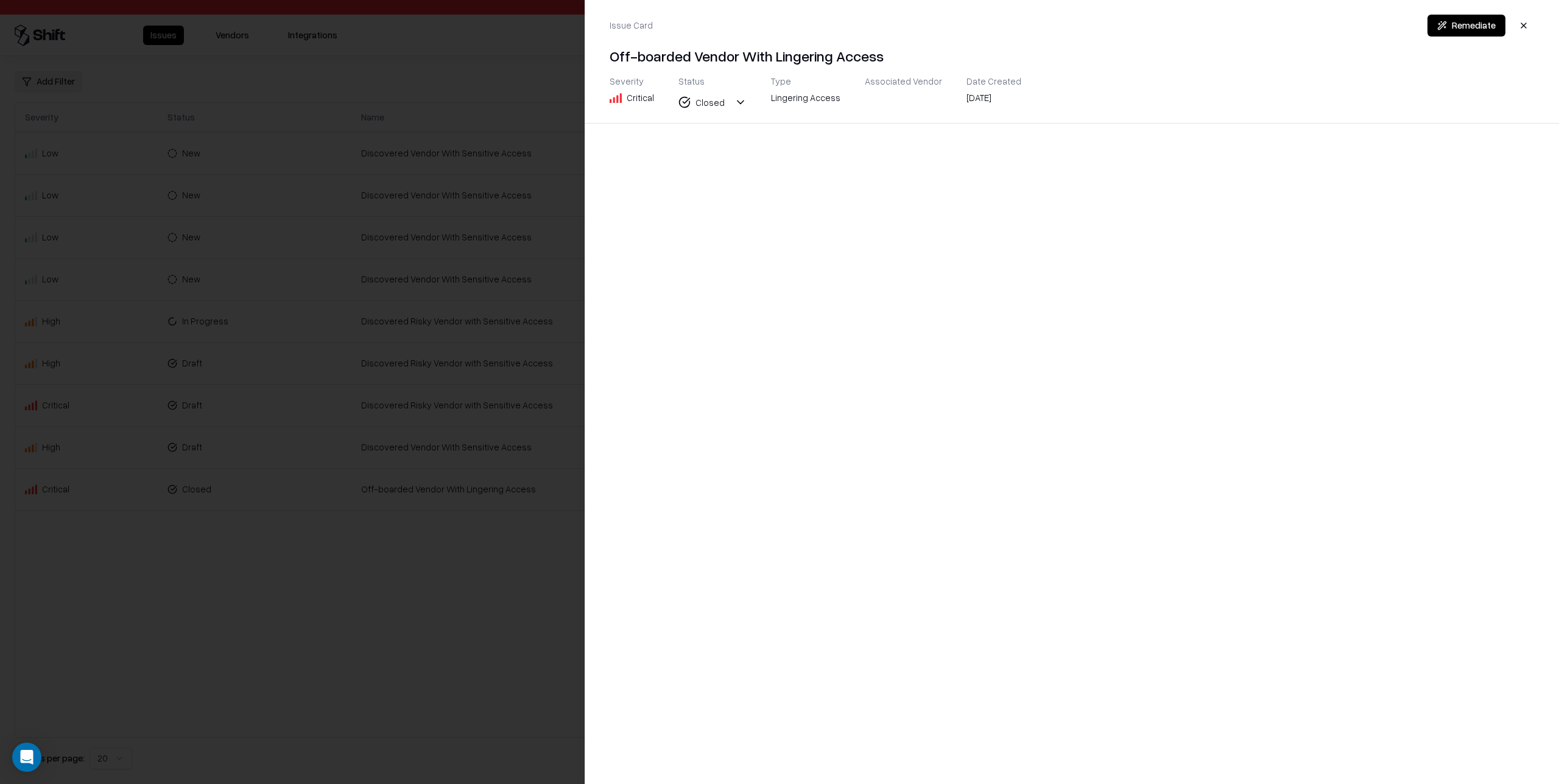
drag, startPoint x: 564, startPoint y: 462, endPoint x: 564, endPoint y: 451, distance: 11.0
click at [564, 461] on div at bounding box center [779, 392] width 1559 height 784
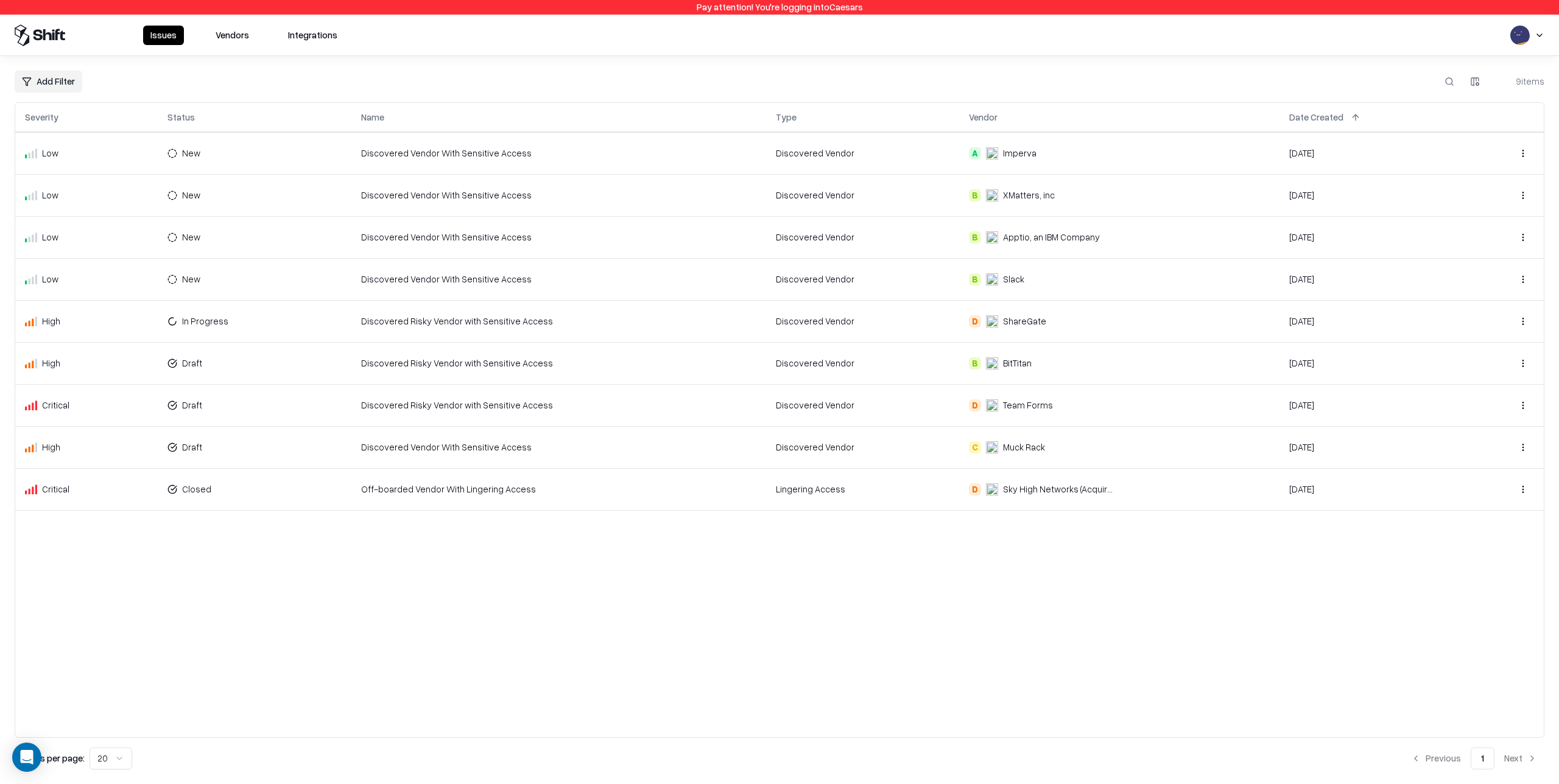
click at [229, 39] on button "Vendors" at bounding box center [233, 35] width 48 height 20
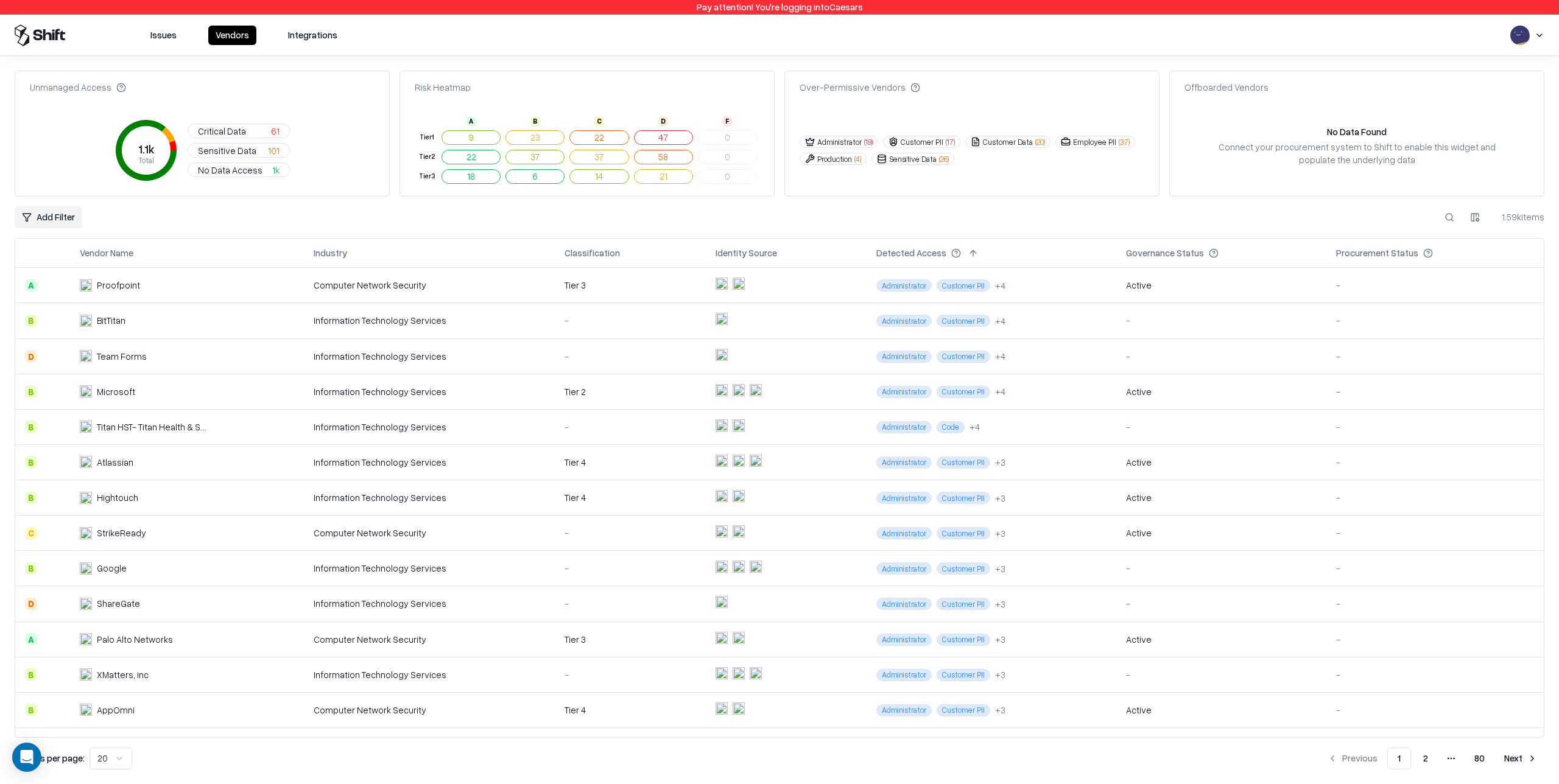
click at [926, 560] on td "Administrator Customer PII + 3" at bounding box center [991, 569] width 249 height 35
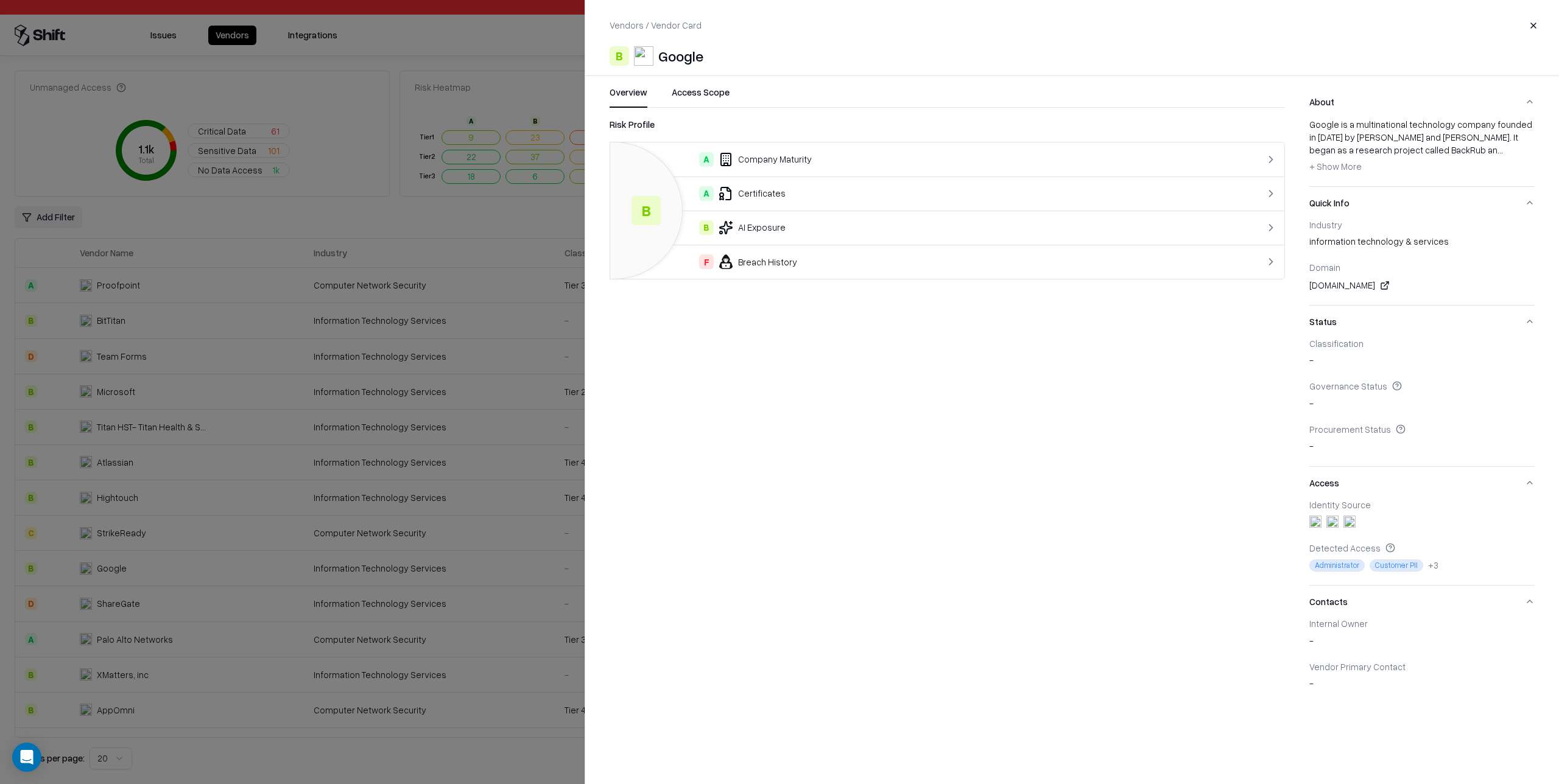
click at [705, 95] on button "Access Scope" at bounding box center [700, 96] width 58 height 22
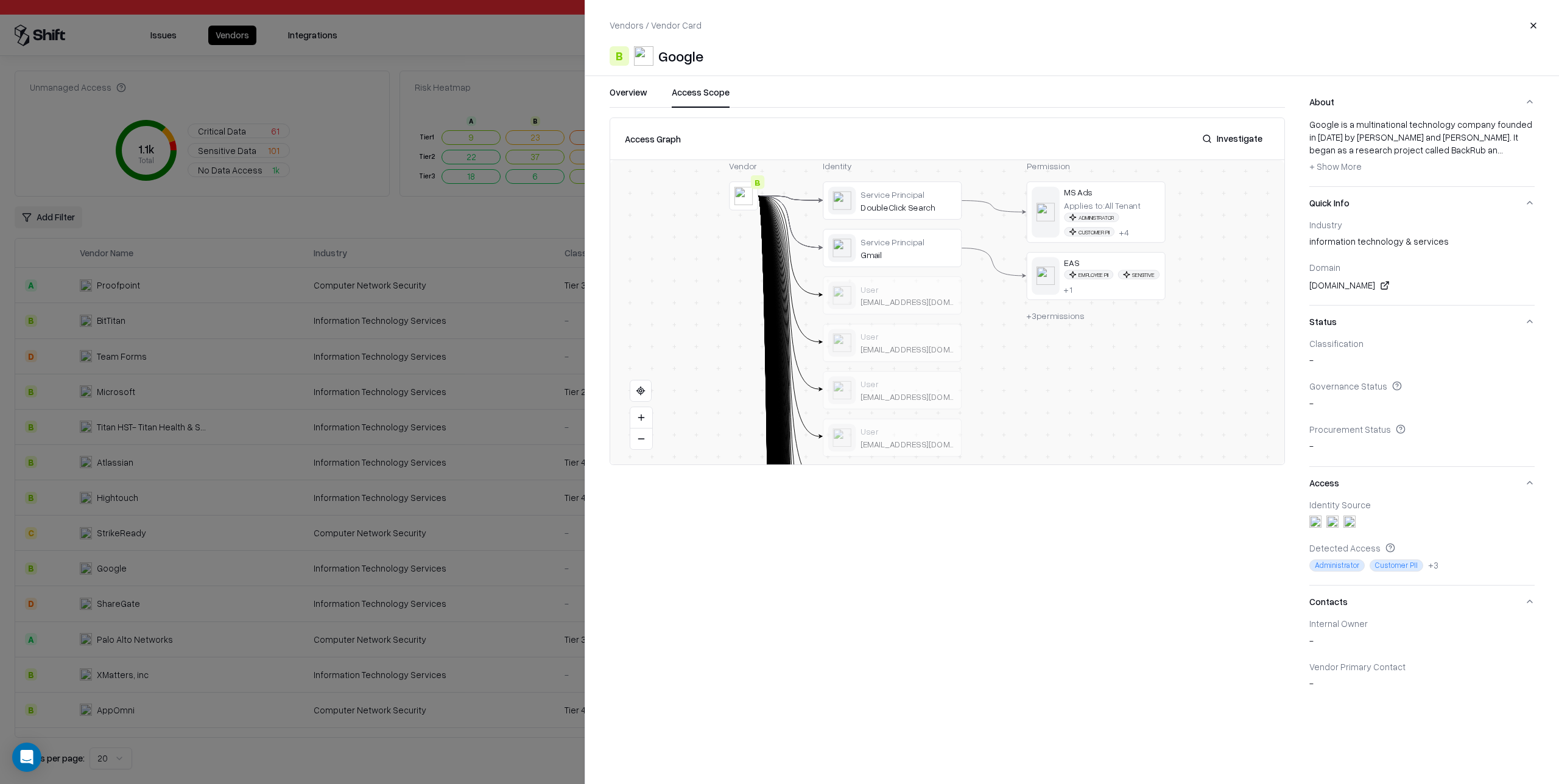
click at [486, 321] on div at bounding box center [779, 392] width 1559 height 784
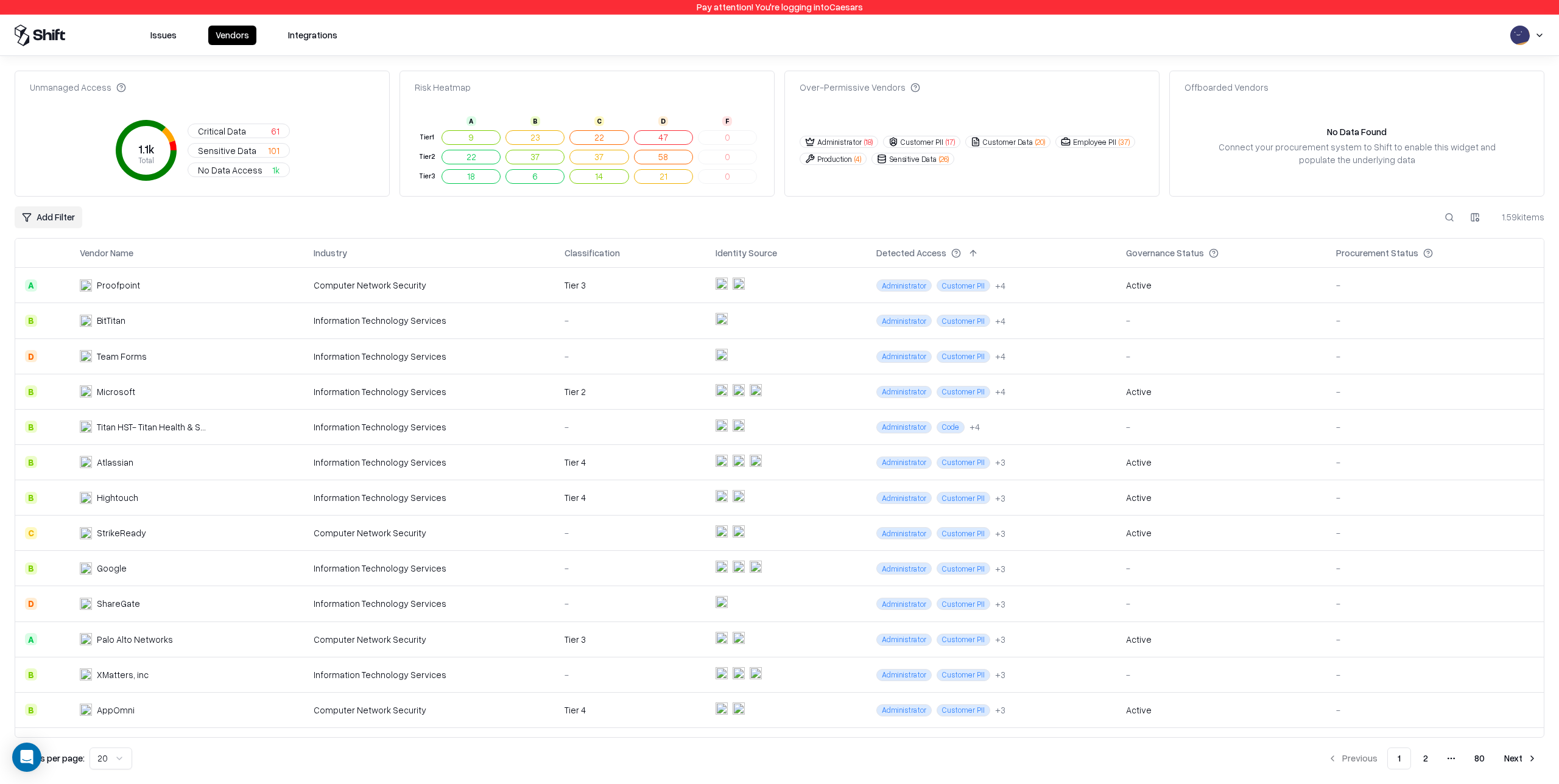
click at [831, 707] on td at bounding box center [786, 710] width 161 height 35
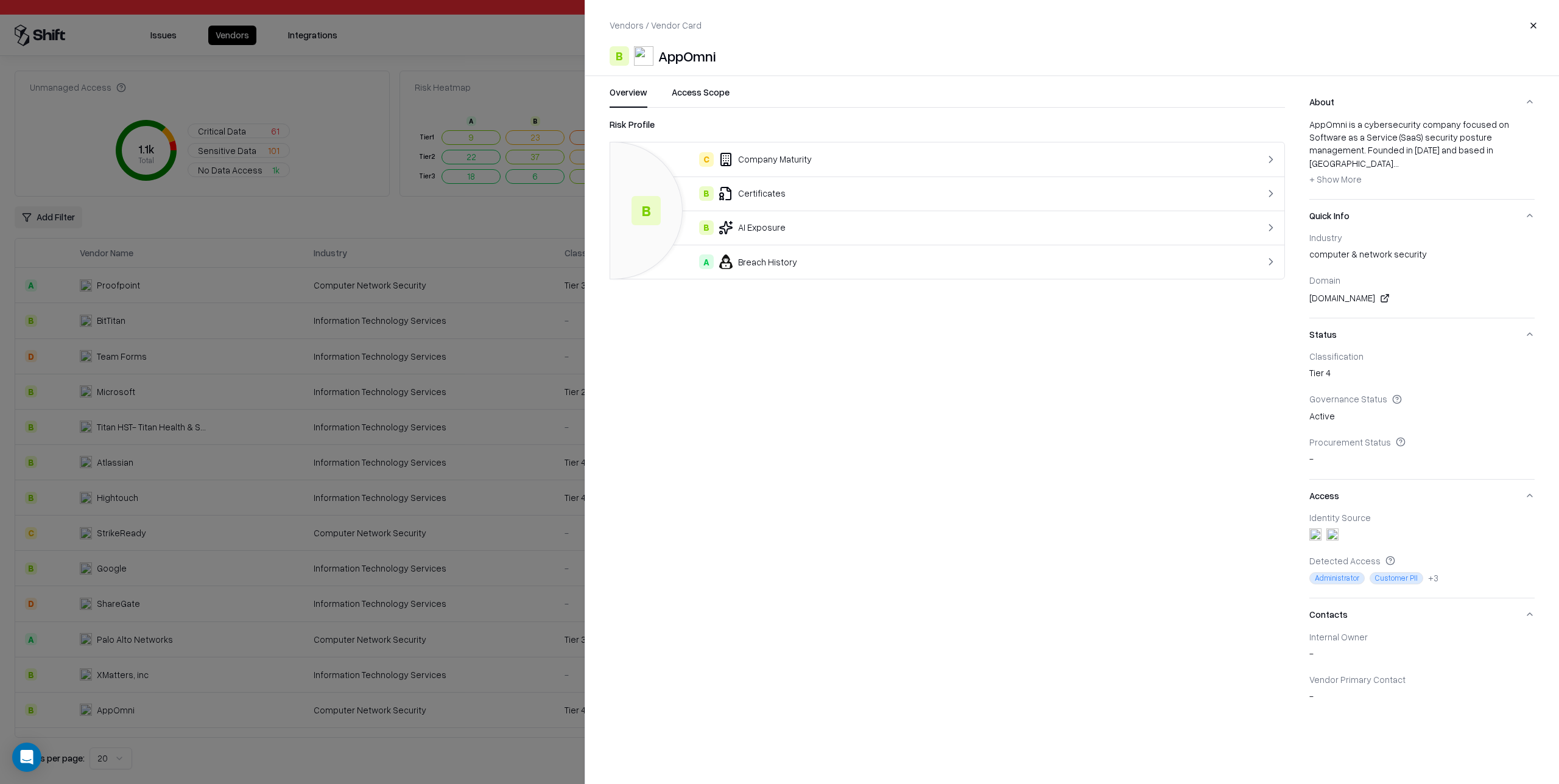
click at [705, 94] on button "Access Scope" at bounding box center [700, 96] width 58 height 22
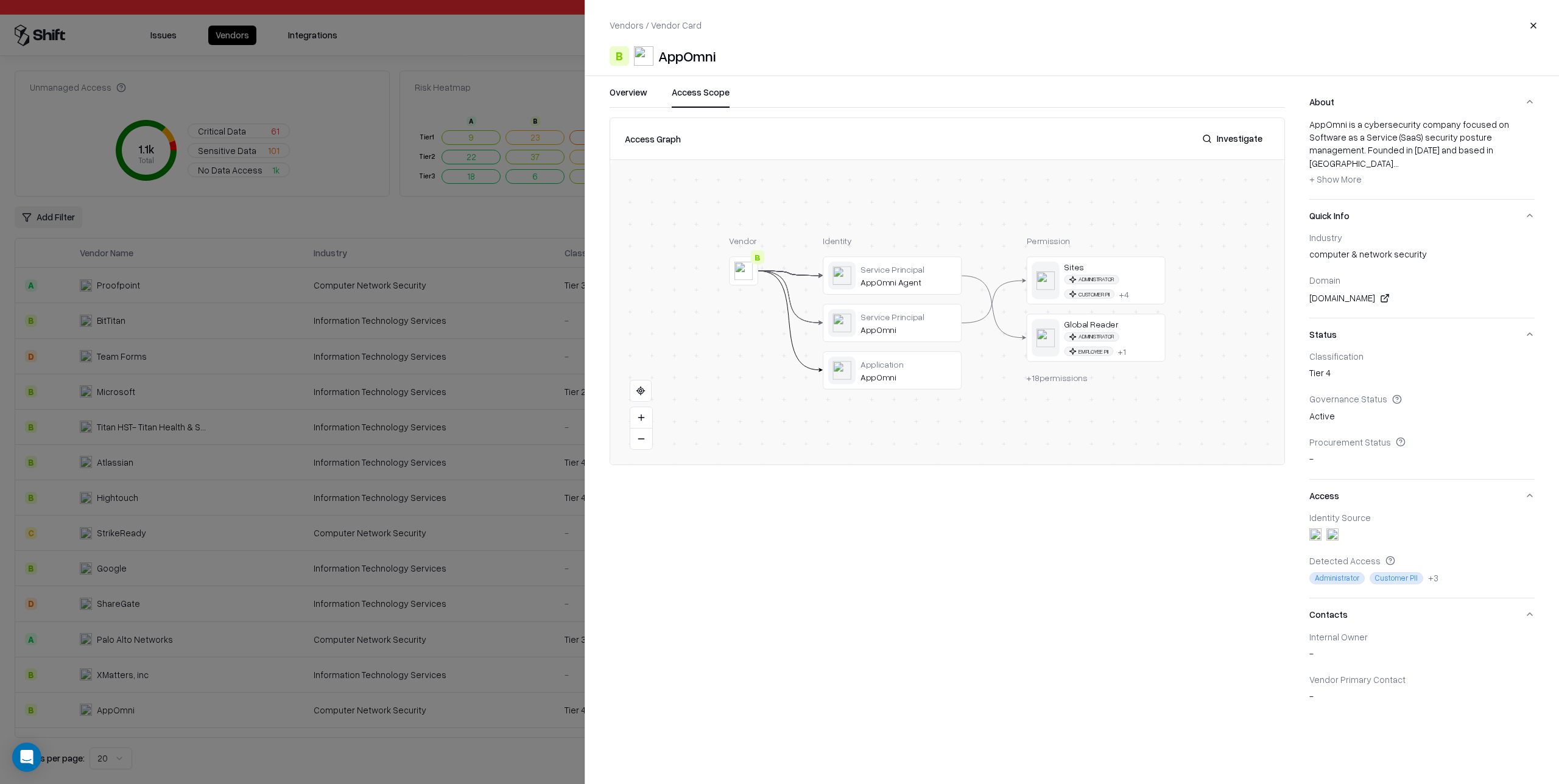
click at [1237, 140] on button "Investigate" at bounding box center [1232, 138] width 75 height 22
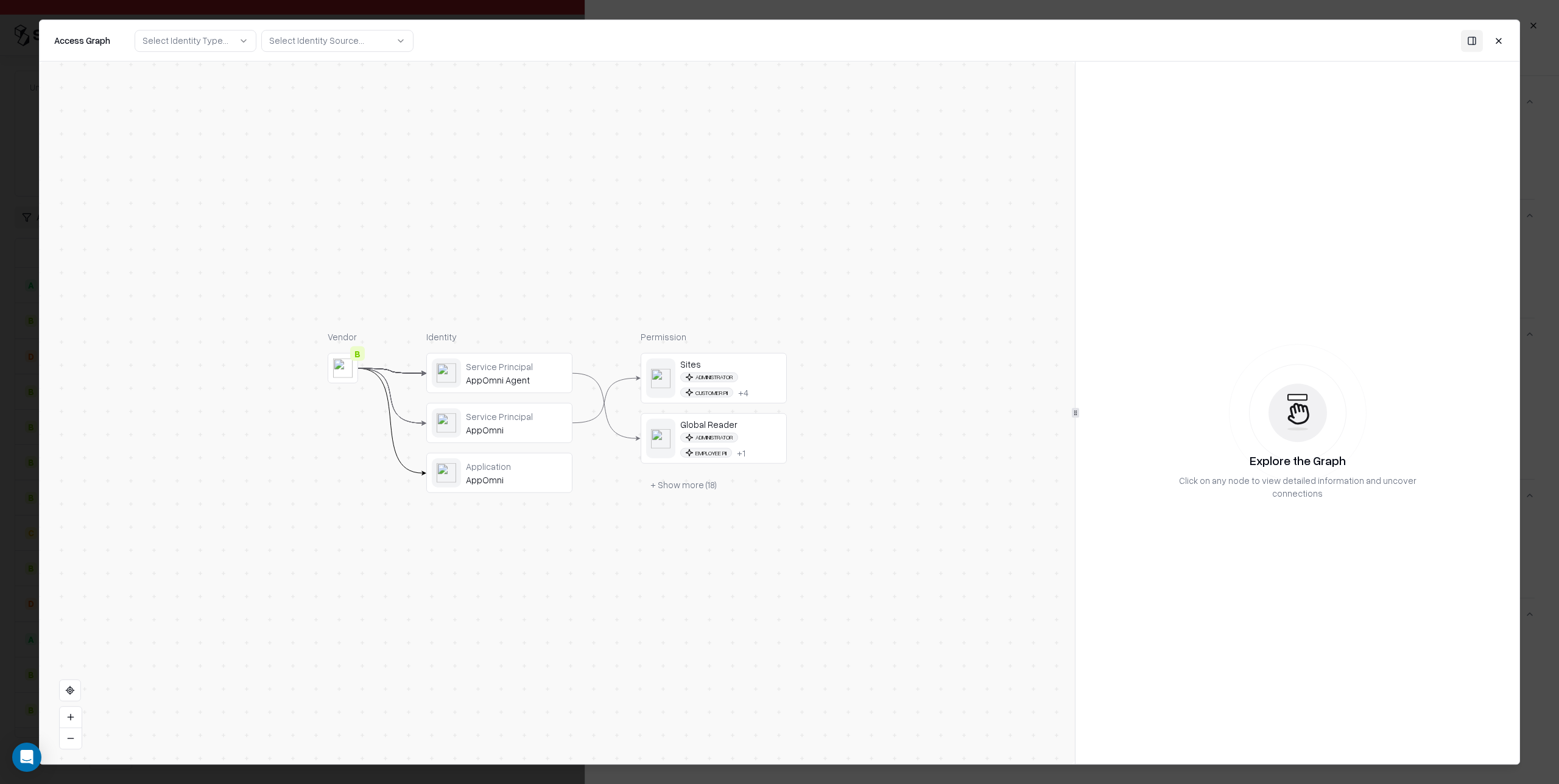
click at [761, 433] on div "Administrator Employee PII + 1" at bounding box center [731, 446] width 101 height 26
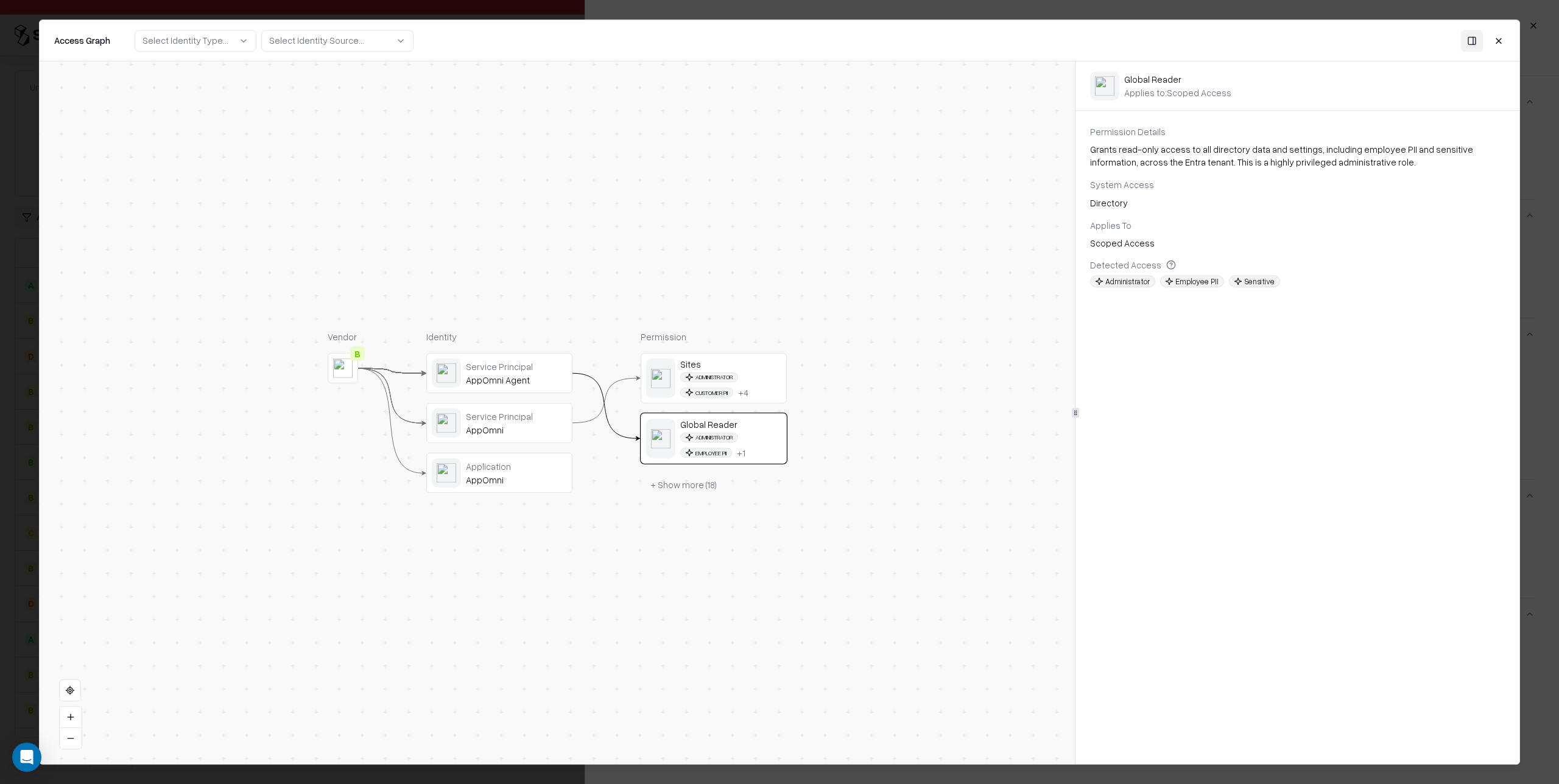
click at [761, 384] on div "Administrator Customer PII + 4" at bounding box center [731, 385] width 101 height 26
click at [527, 471] on div "Application" at bounding box center [516, 466] width 101 height 11
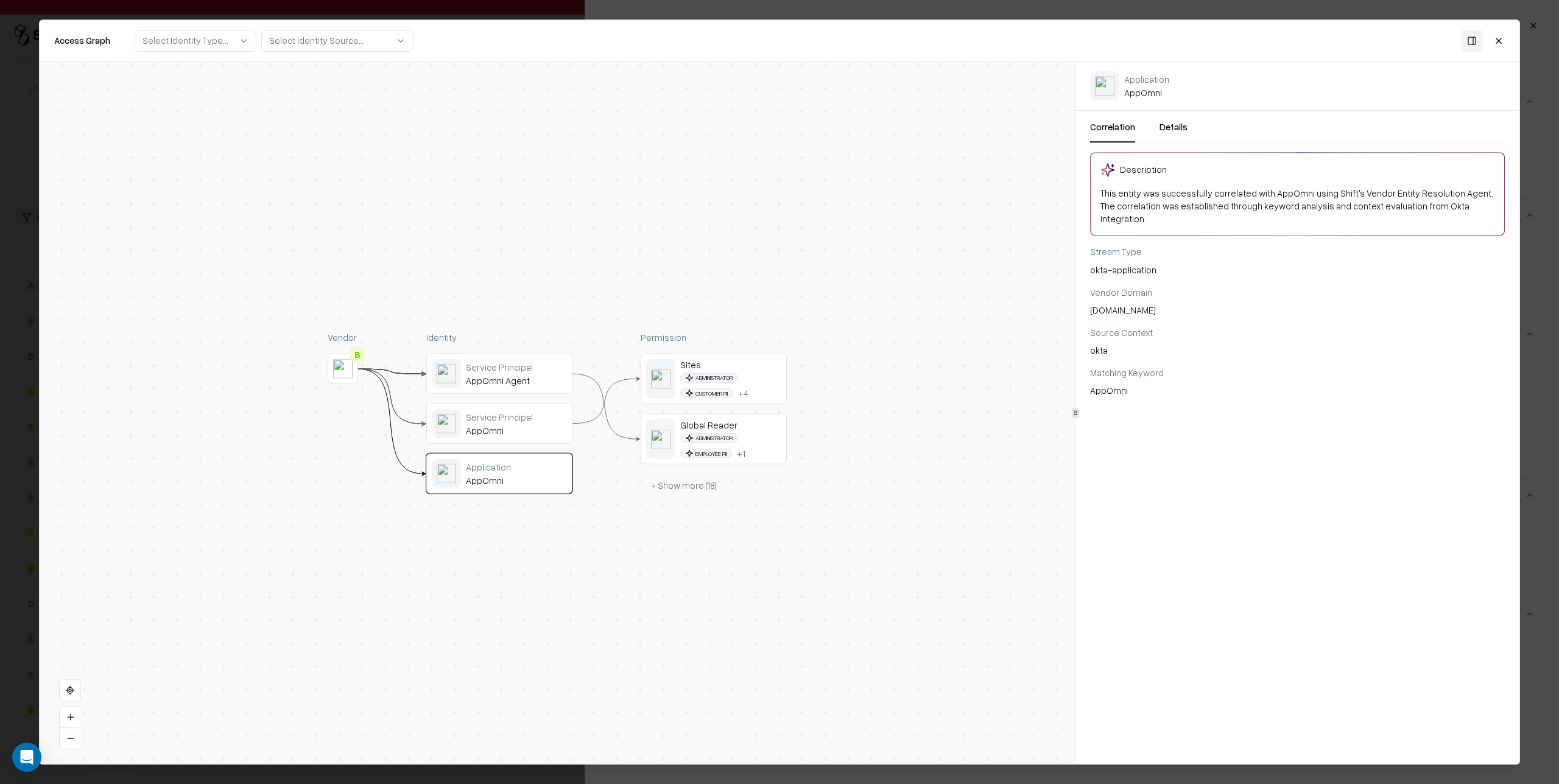
click at [760, 433] on div "Administrator Employee PII + 1" at bounding box center [731, 446] width 101 height 26
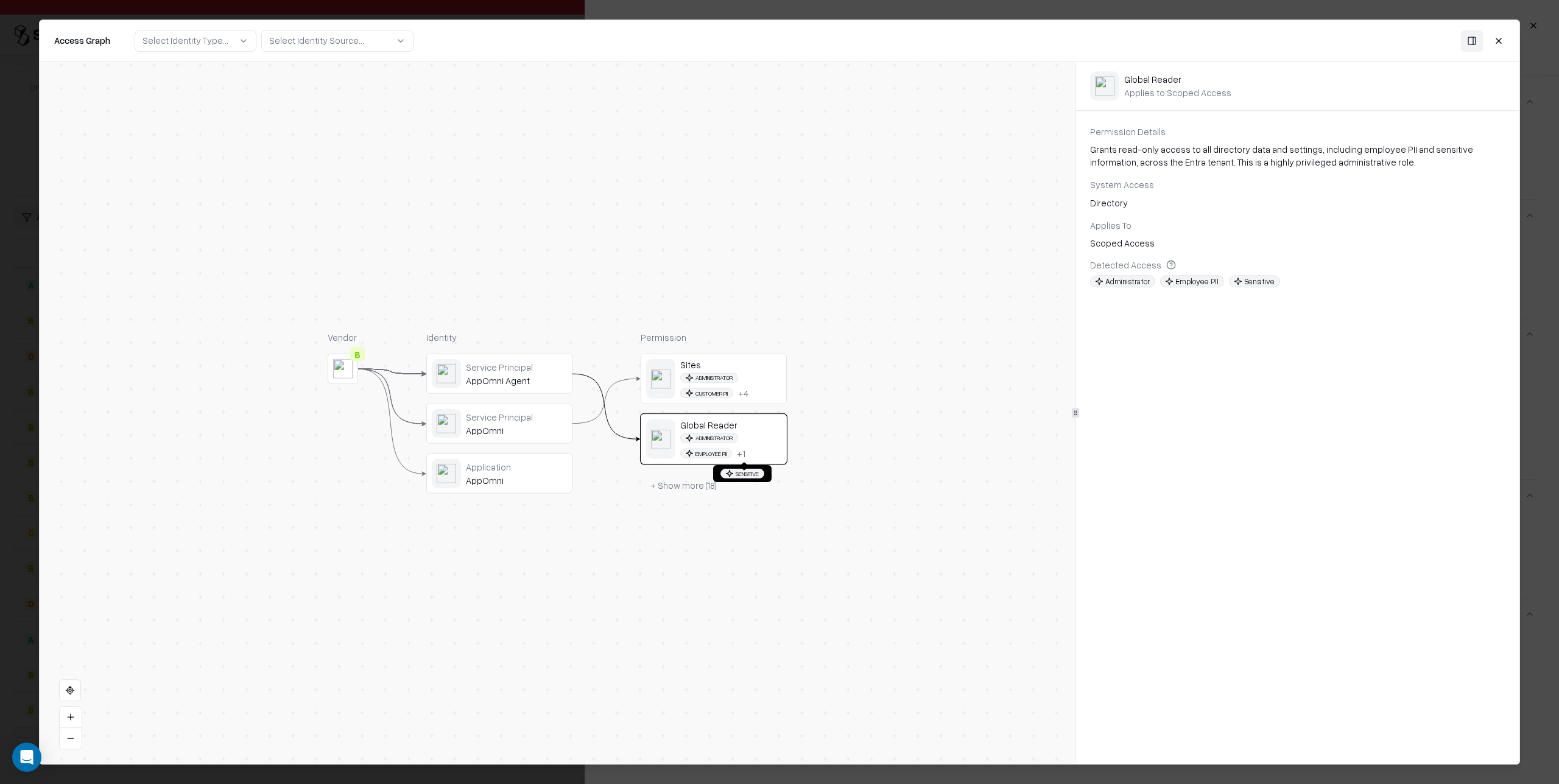
click at [745, 451] on div "+ 1" at bounding box center [741, 453] width 9 height 11
click at [697, 484] on button "+ Show more ( 18 )" at bounding box center [682, 484] width 86 height 22
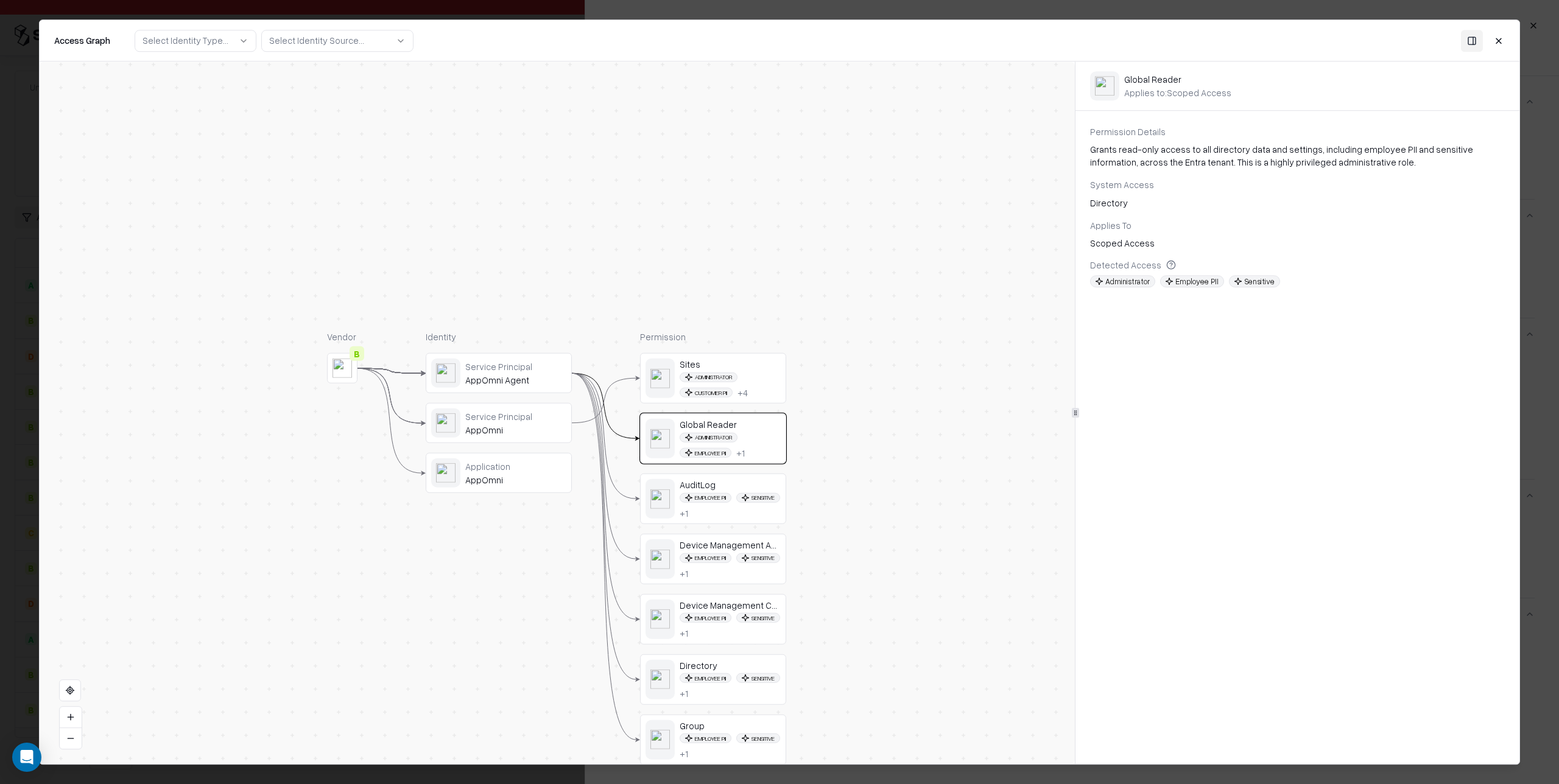
click at [886, 496] on div "Vendor B Identity Service Principal AppOmni Agent Service Principal AppOmni App…" at bounding box center [557, 413] width 1035 height 703
click at [755, 551] on div "Device Management Apps Employee PII Sensitive + 1" at bounding box center [730, 559] width 101 height 40
drag, startPoint x: 1126, startPoint y: 77, endPoint x: 1252, endPoint y: 77, distance: 126.0
click at [1252, 77] on div "Device Management Apps Applies to: Scoped Access" at bounding box center [1298, 86] width 444 height 48
copy div "Device Management Apps"
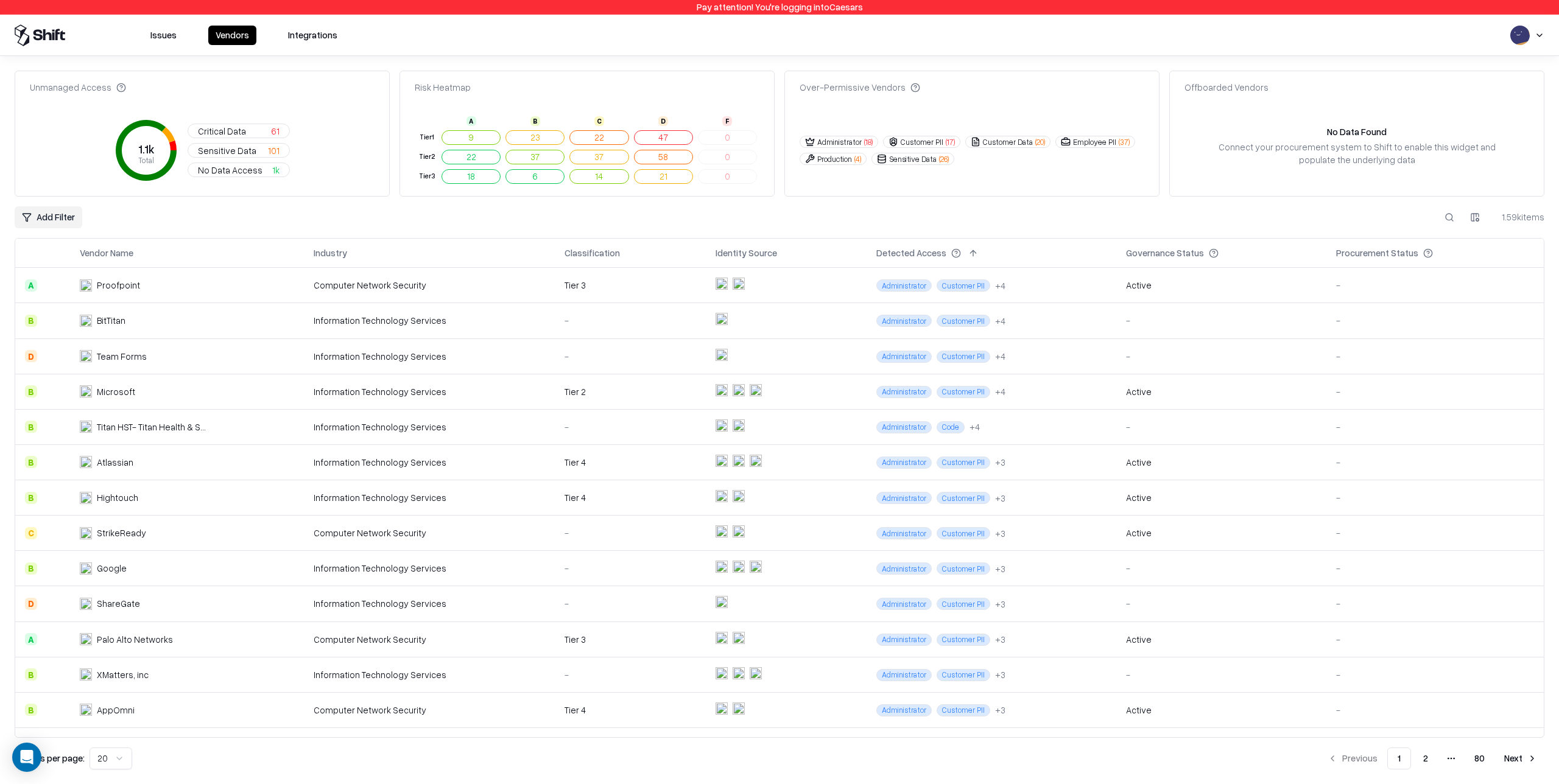
click at [650, 569] on div "-" at bounding box center [630, 568] width 132 height 13
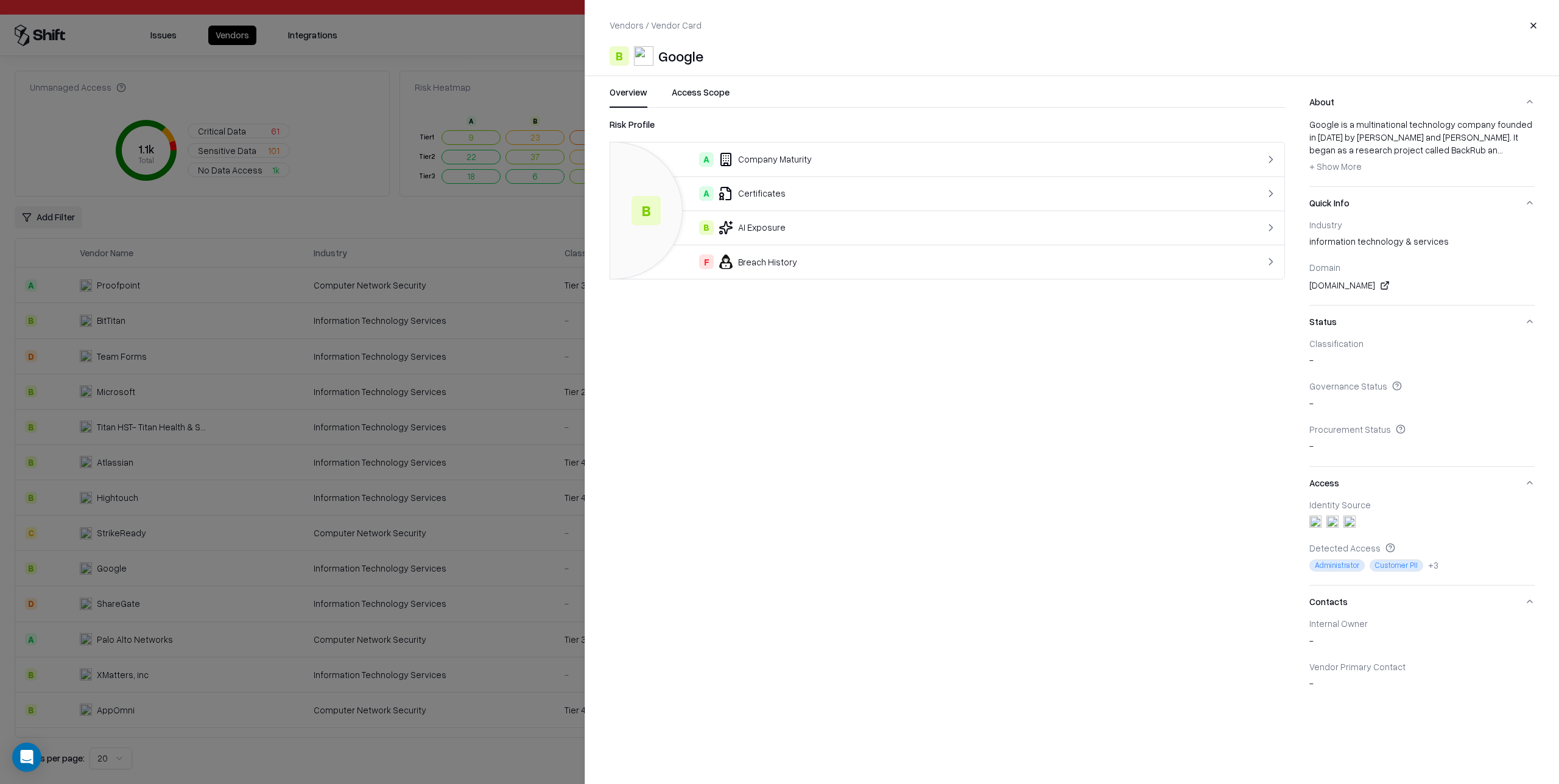
click at [720, 98] on button "Access Scope" at bounding box center [700, 96] width 58 height 22
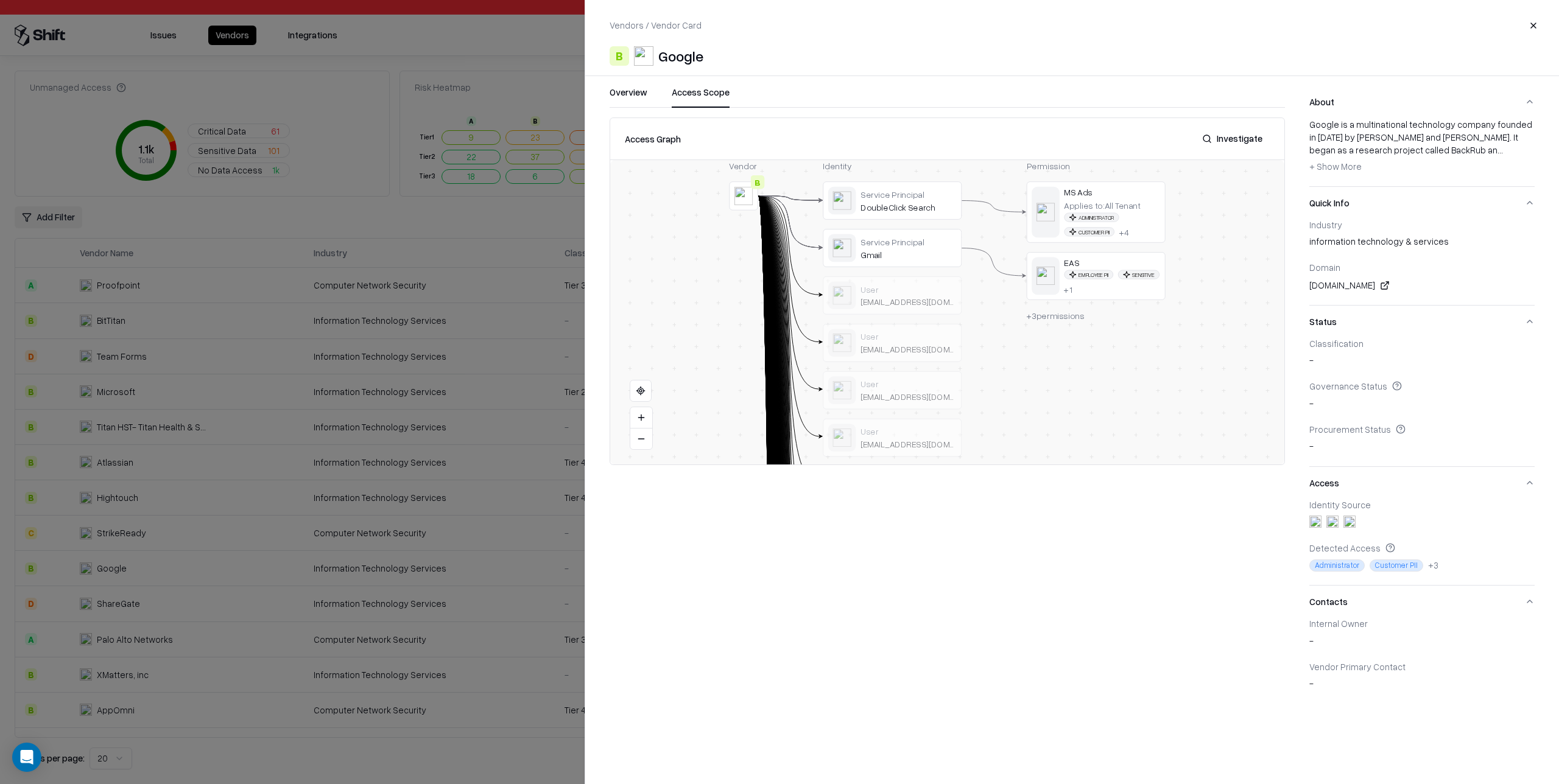
click at [1238, 140] on button "Investigate" at bounding box center [1232, 138] width 75 height 22
